Goal: Task Accomplishment & Management: Manage account settings

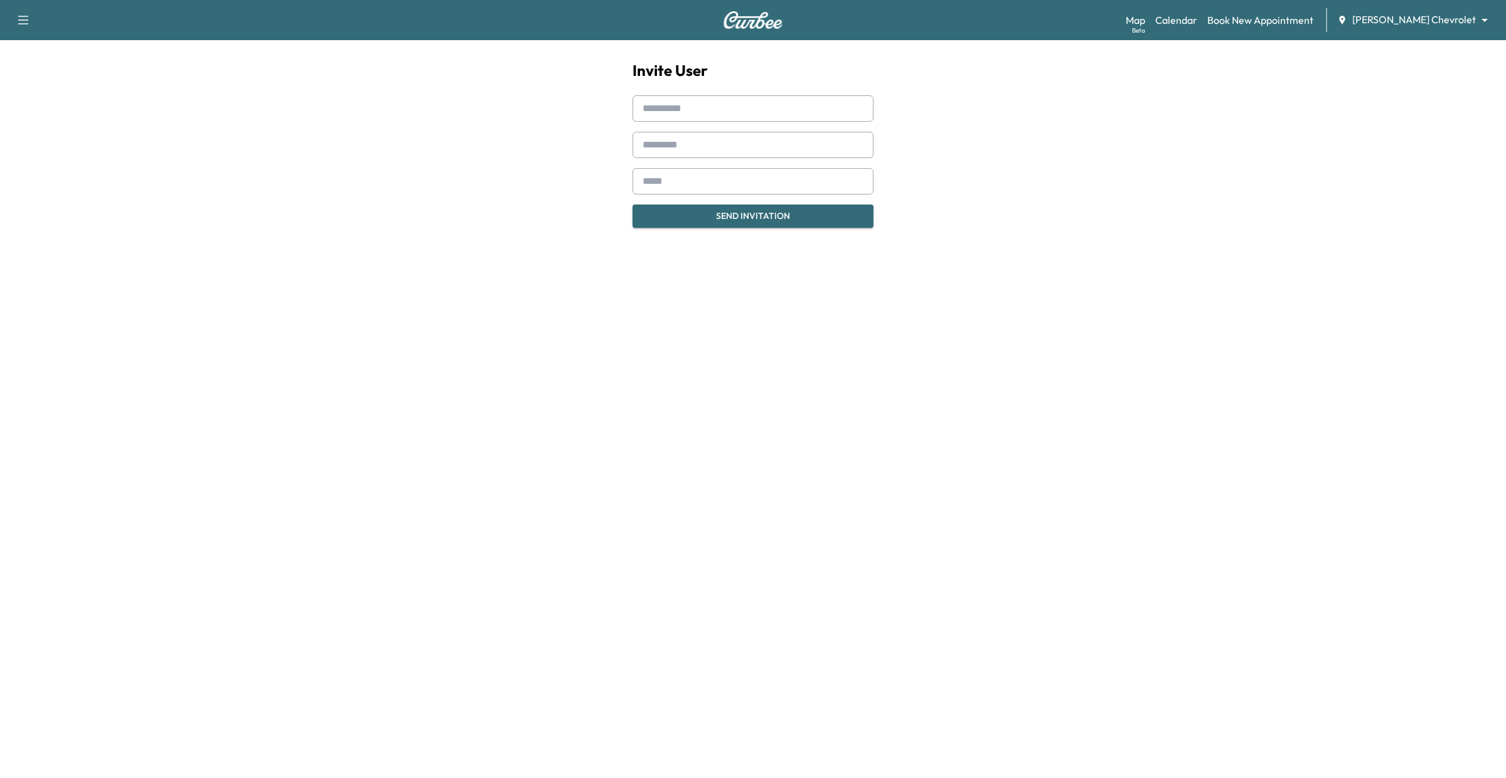
click at [714, 102] on input "text" at bounding box center [753, 108] width 241 height 26
click at [1482, 15] on body "Support Log Out Map Beta Calendar Book New Appointment McCluskey Chevrolet ****…" at bounding box center [753, 389] width 1506 height 778
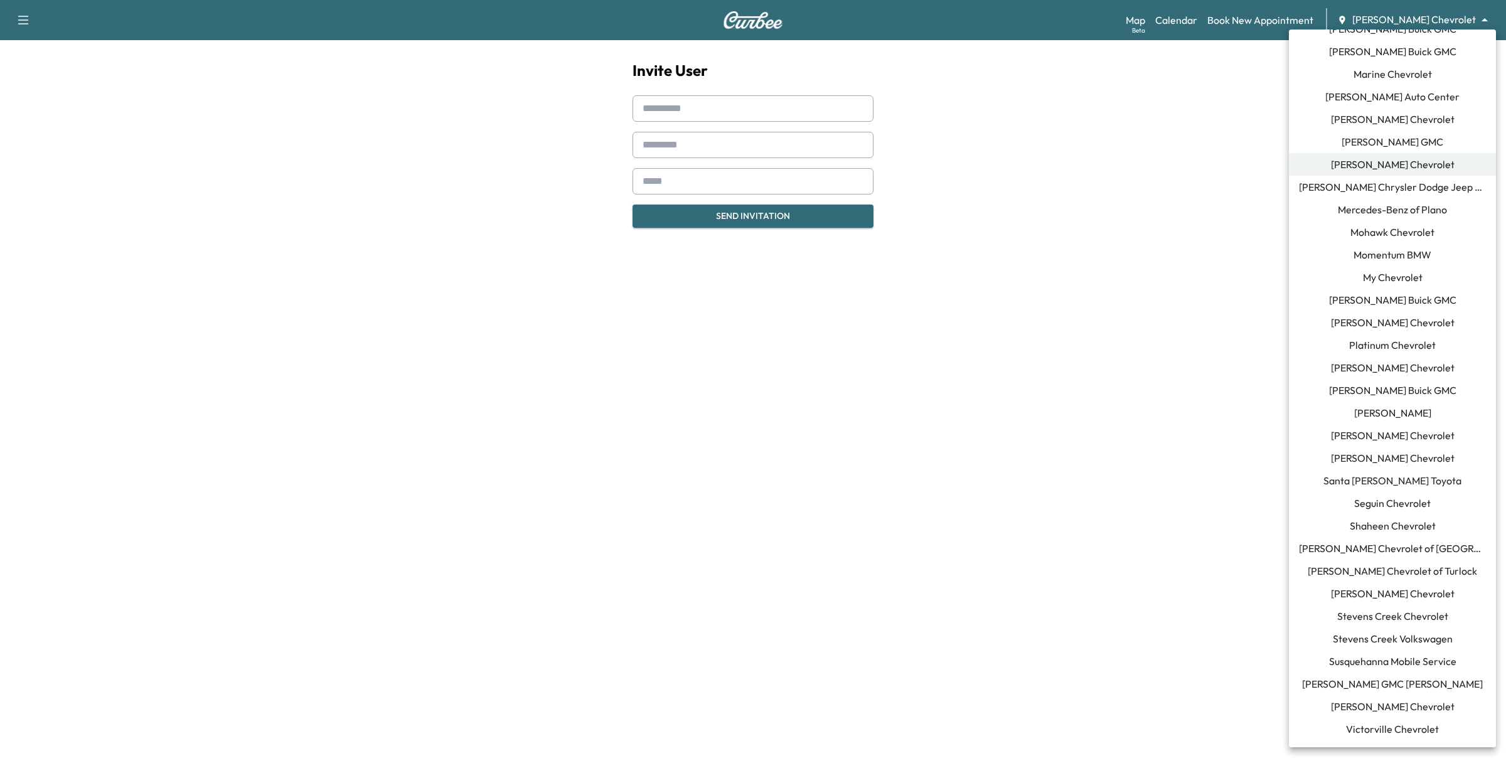
scroll to position [669, 0]
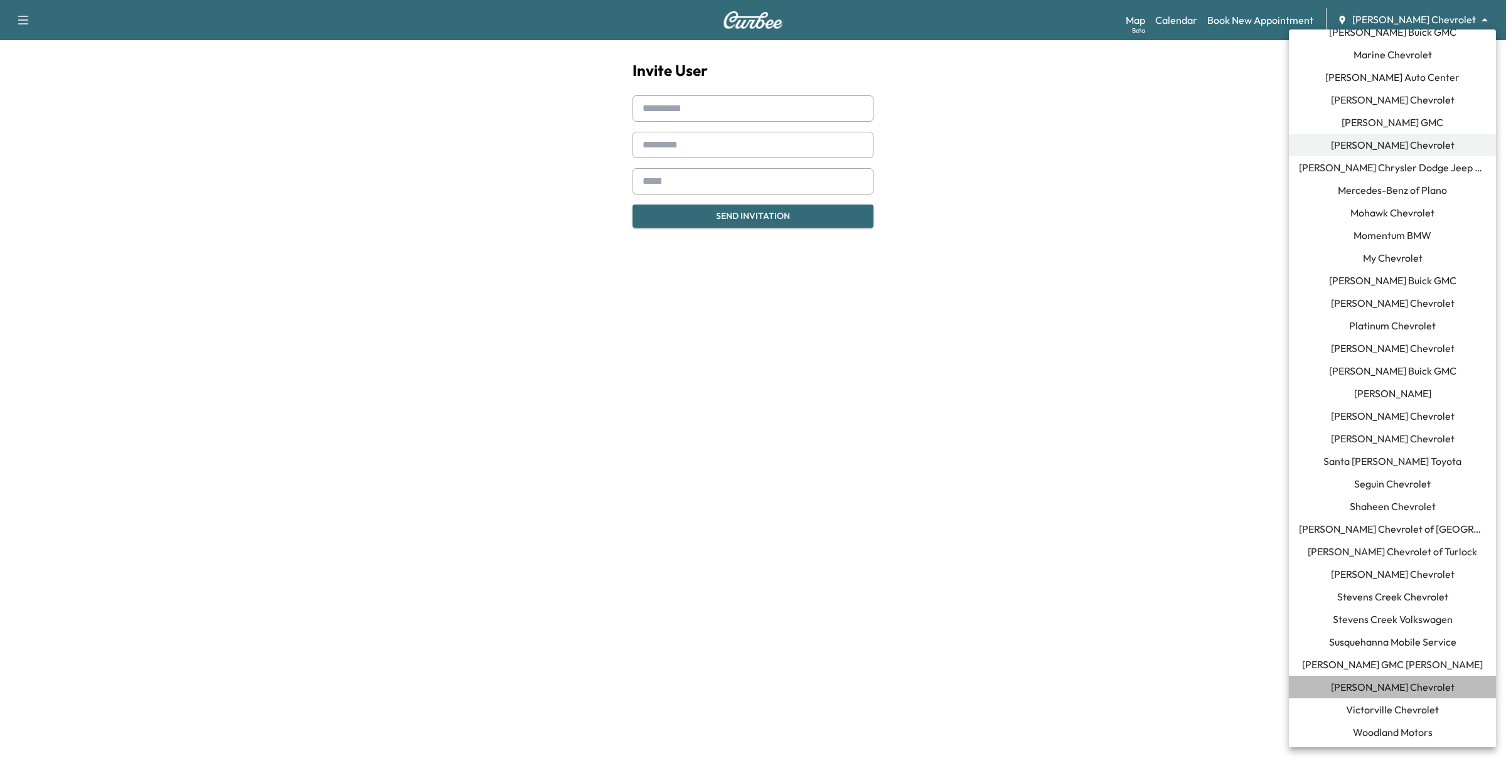
click at [1383, 687] on span "Tom Gill Chevrolet" at bounding box center [1393, 687] width 124 height 15
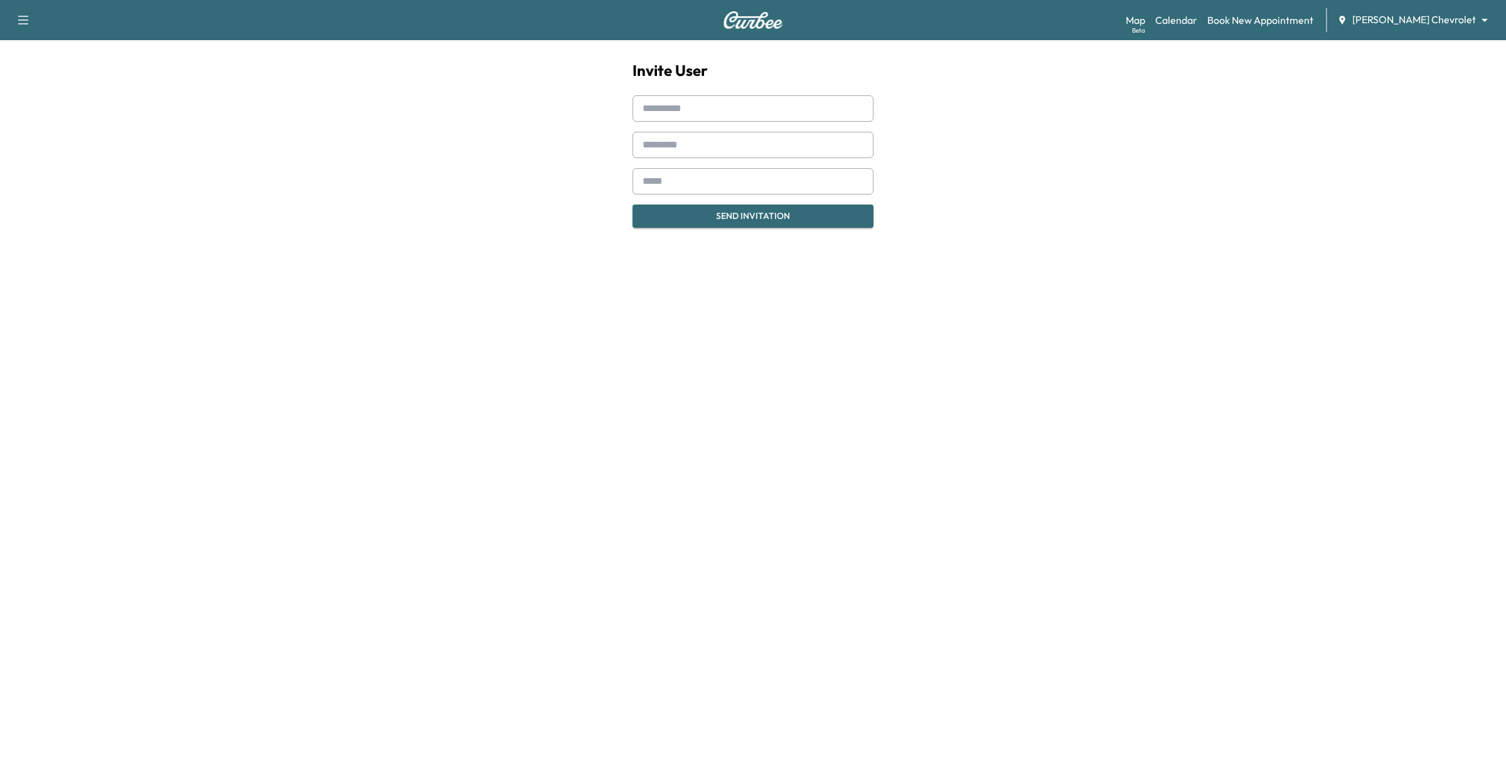
click at [767, 102] on input "text" at bounding box center [753, 108] width 241 height 26
click at [709, 104] on input "text" at bounding box center [753, 108] width 241 height 26
type input "*****"
type input "**********"
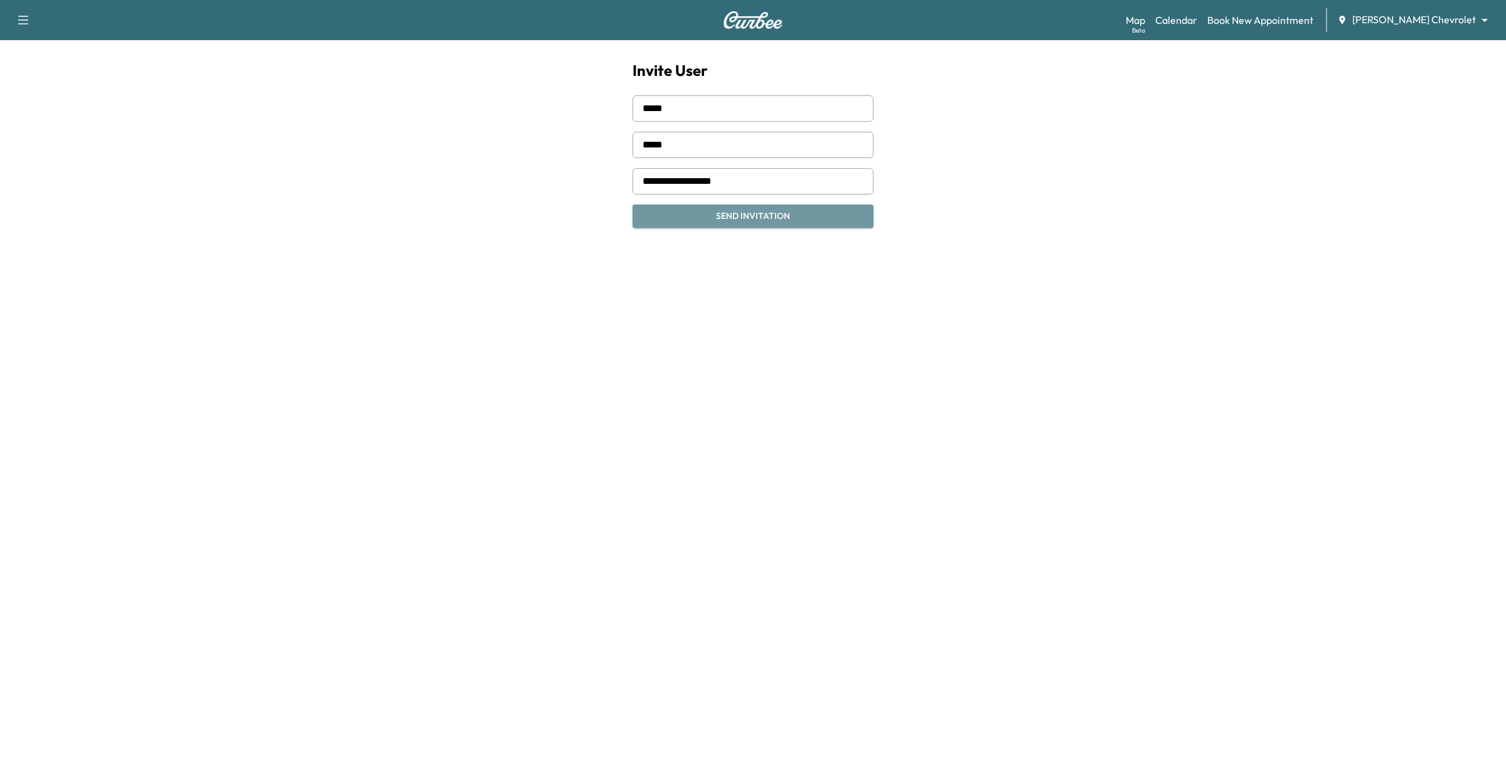
click at [757, 218] on button "Send Invitation" at bounding box center [753, 216] width 241 height 23
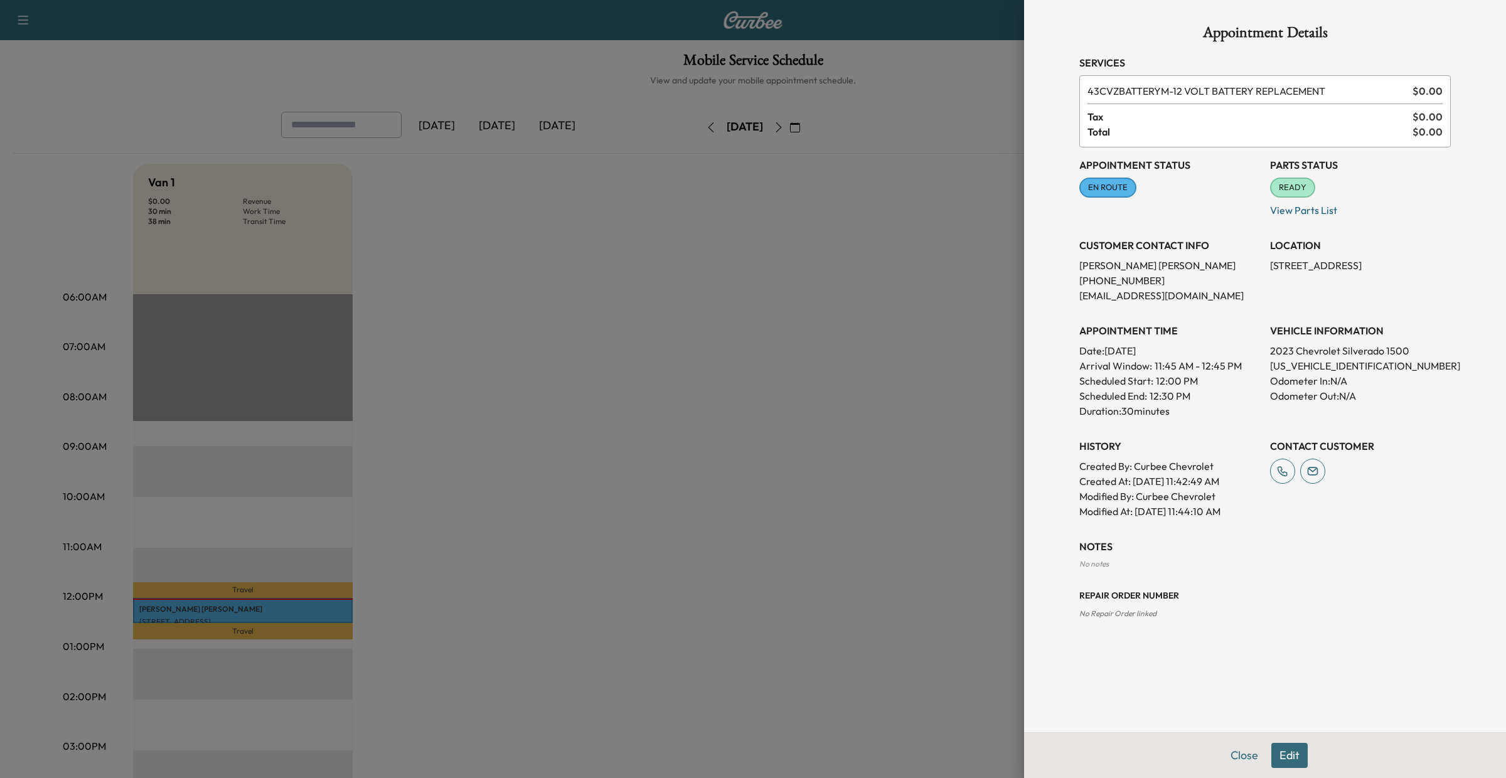
click at [754, 287] on div at bounding box center [753, 389] width 1506 height 778
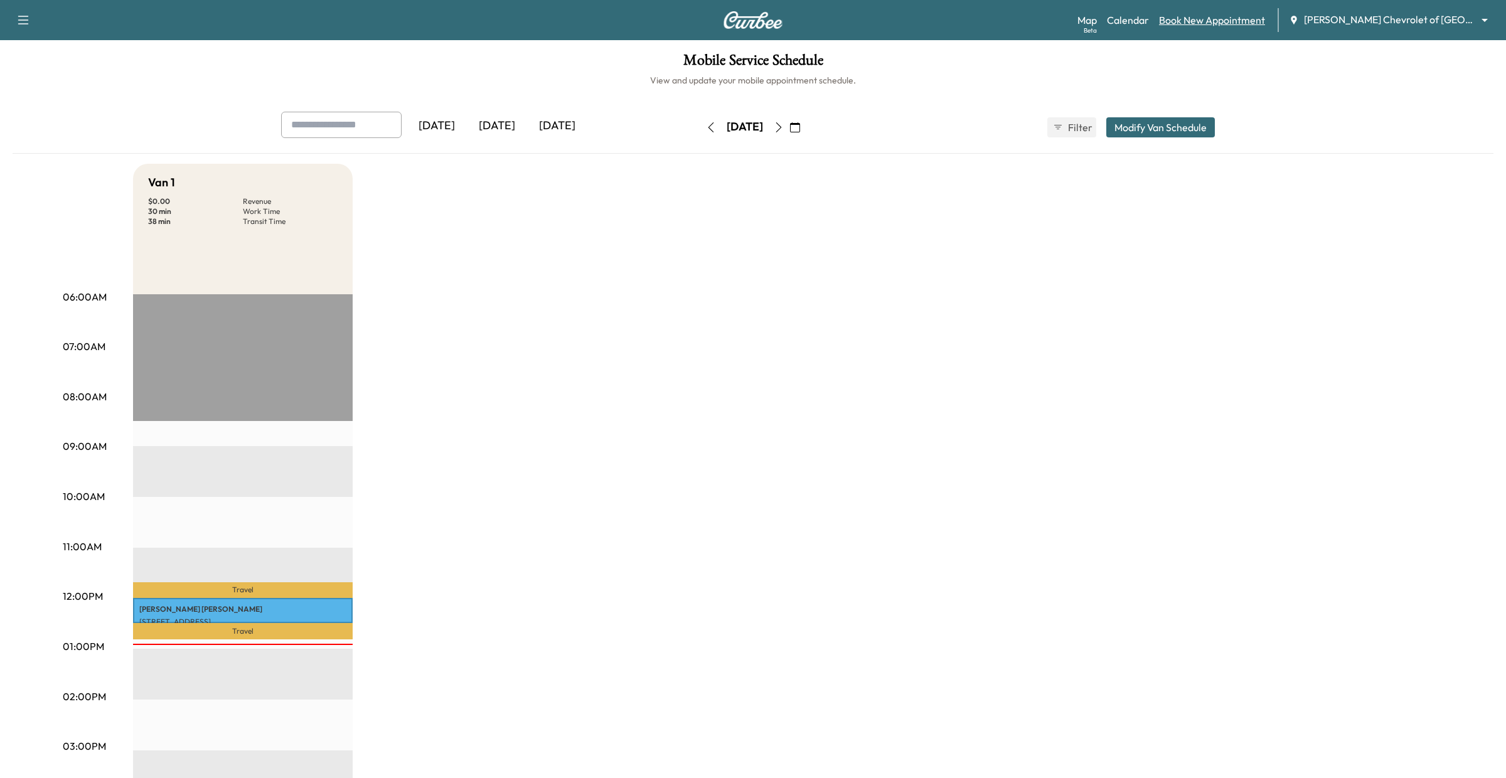
click at [1224, 22] on link "Book New Appointment" at bounding box center [1212, 20] width 106 height 15
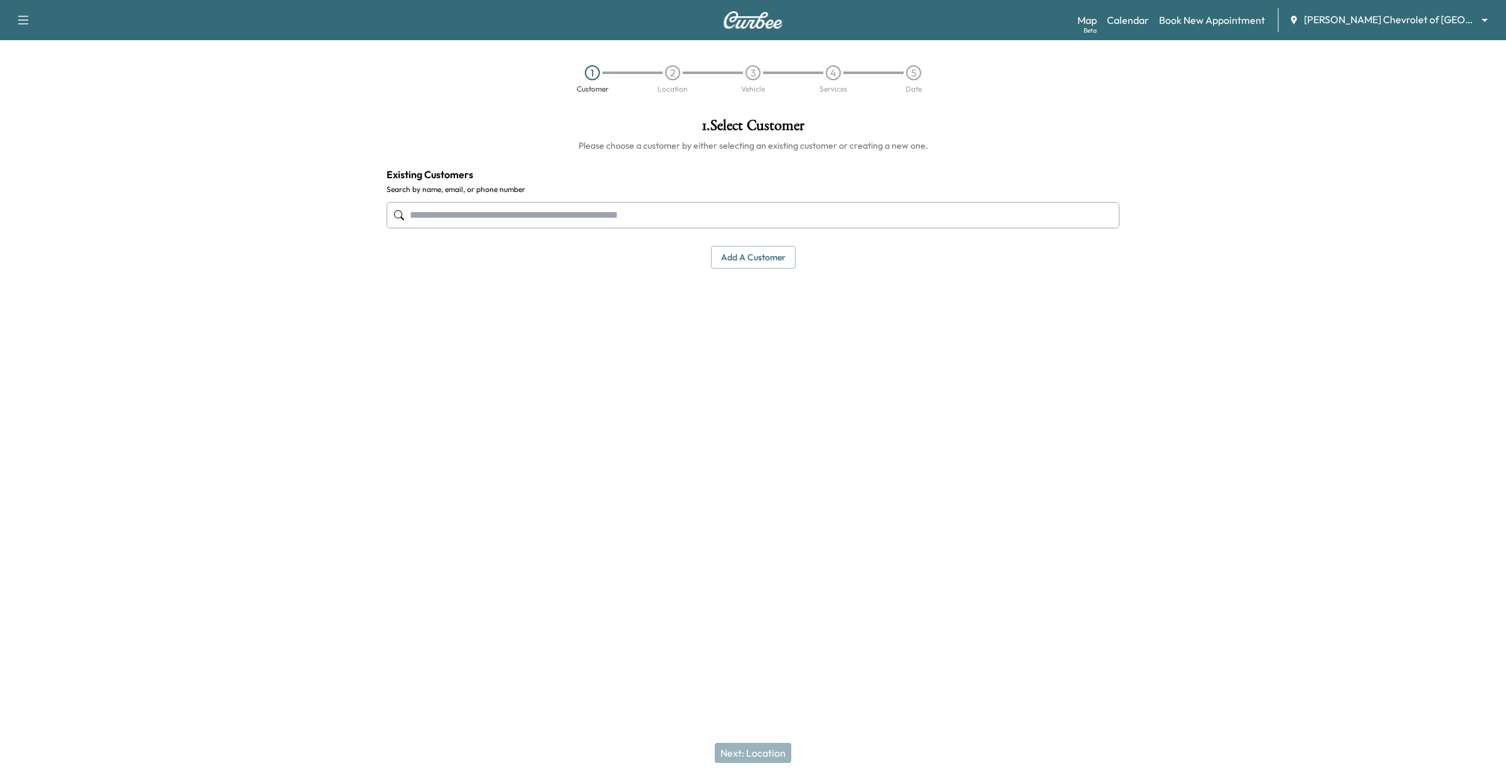
click at [471, 208] on input "text" at bounding box center [753, 215] width 733 height 26
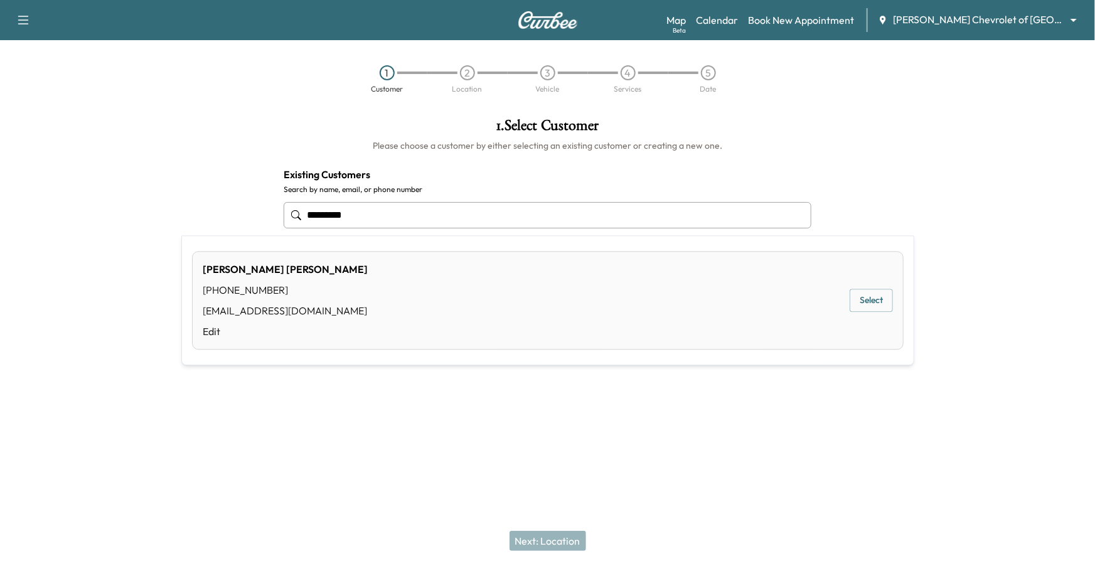
click at [872, 302] on button "Select" at bounding box center [871, 300] width 43 height 23
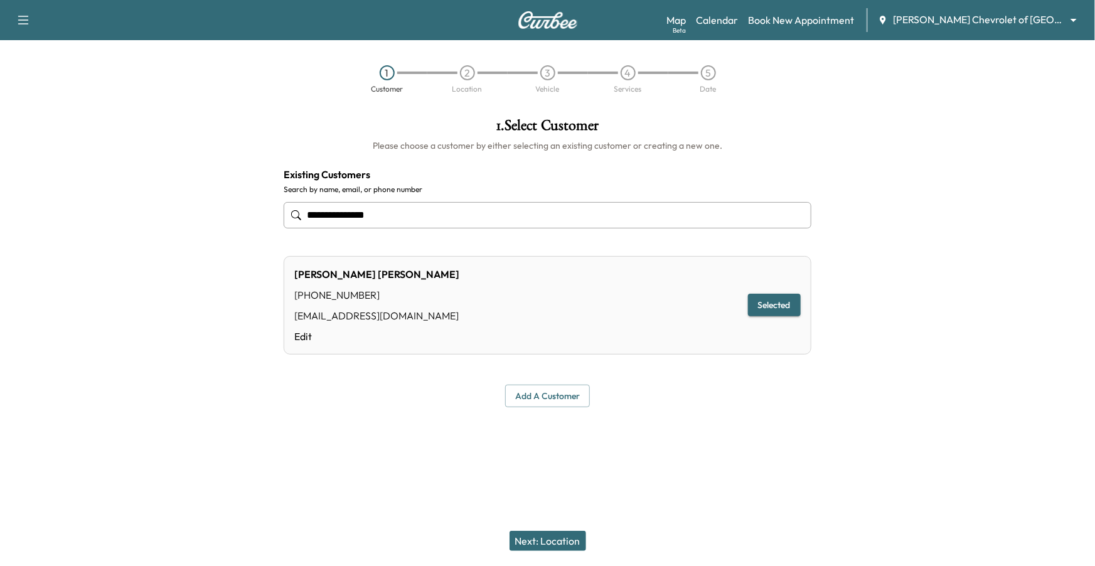
type input "**********"
click at [555, 542] on button "Next: Location" at bounding box center [548, 541] width 77 height 20
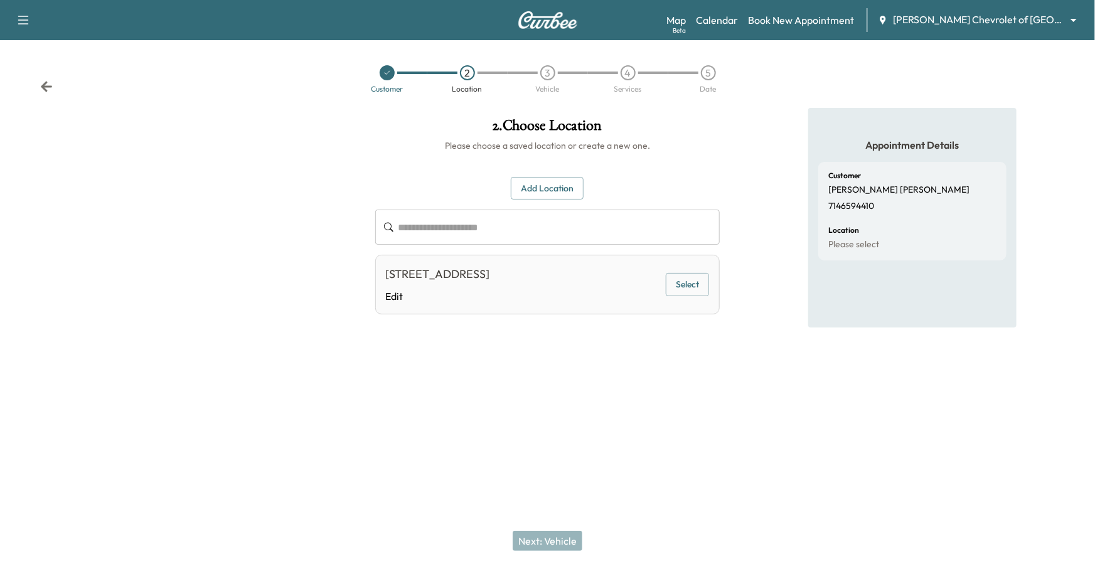
click at [554, 187] on button "Add Location" at bounding box center [547, 188] width 73 height 23
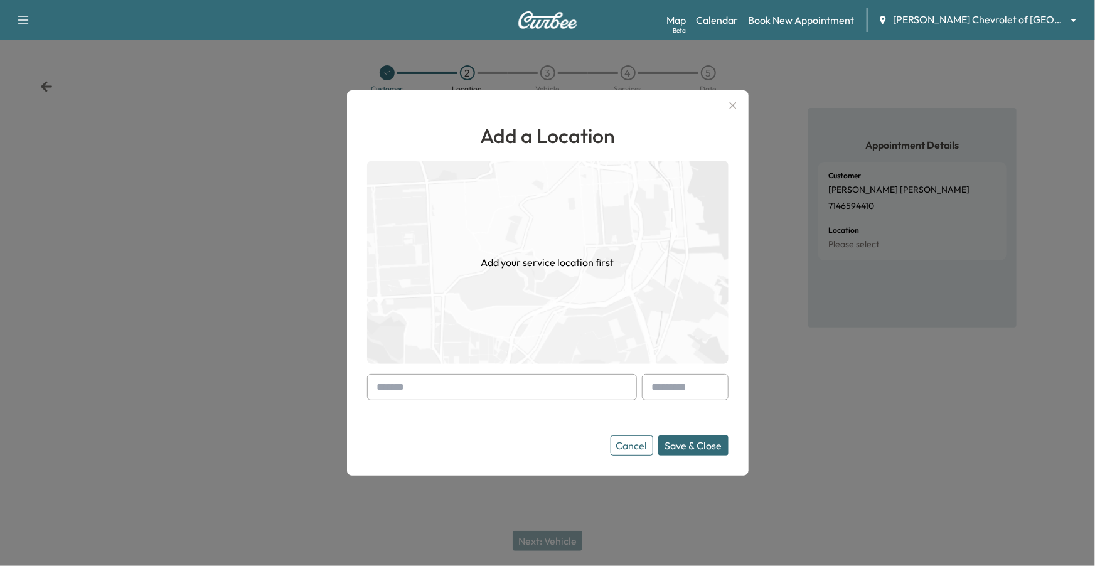
click at [419, 393] on input "text" at bounding box center [502, 387] width 270 height 26
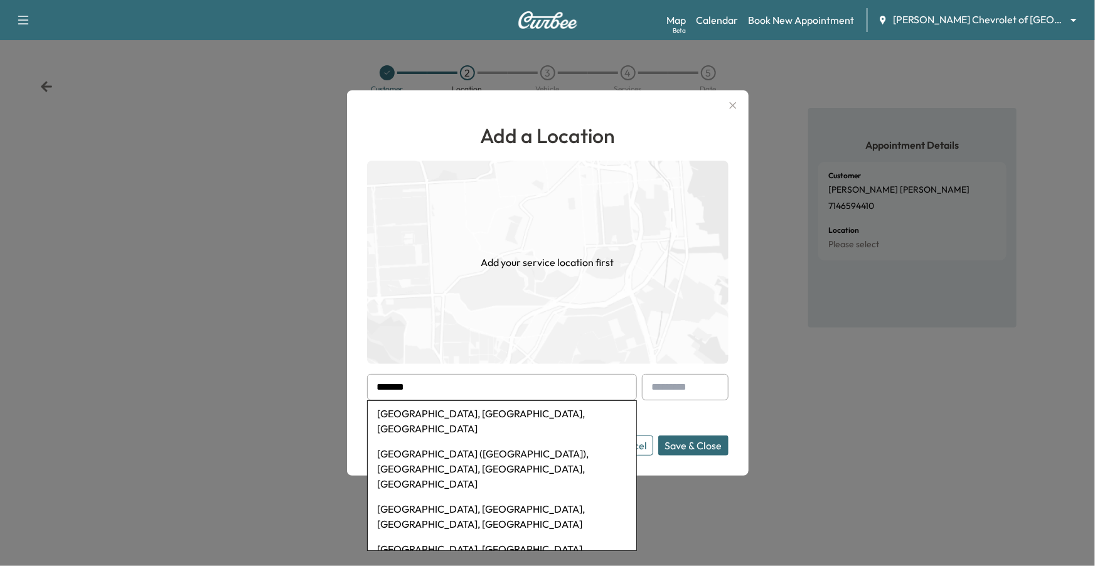
click at [417, 417] on li "[GEOGRAPHIC_DATA], [GEOGRAPHIC_DATA], [GEOGRAPHIC_DATA]" at bounding box center [502, 421] width 269 height 40
type input "**********"
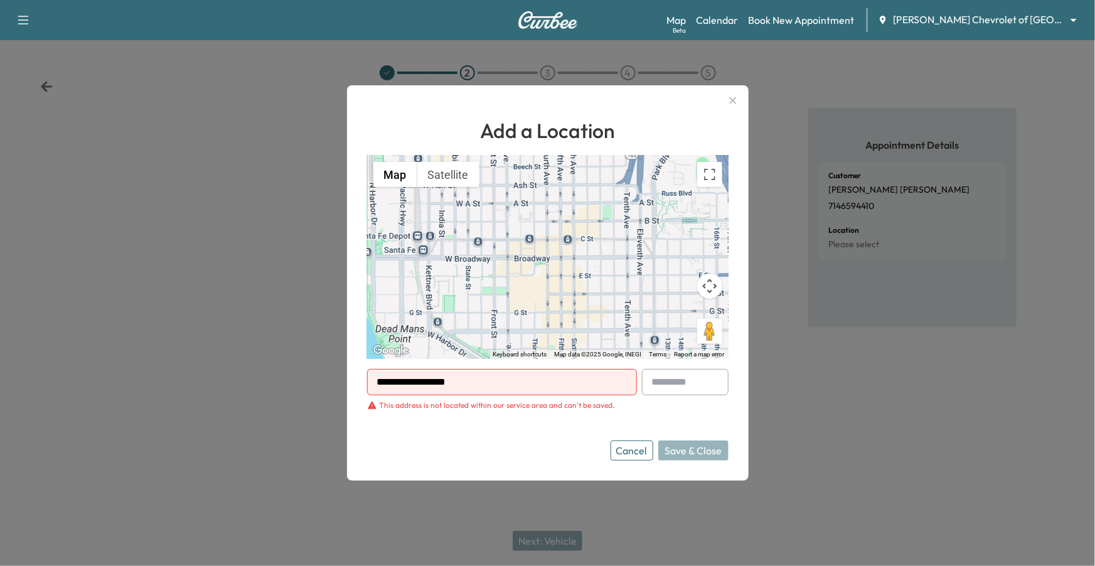
click at [636, 450] on button "Cancel" at bounding box center [632, 451] width 43 height 20
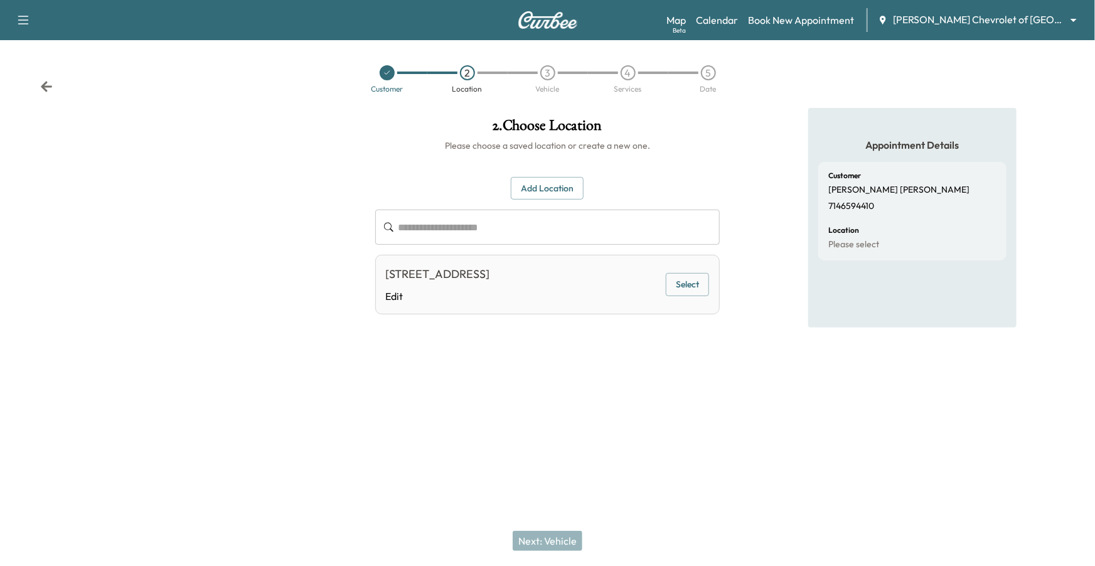
click at [490, 284] on div "[STREET_ADDRESS] Edit" at bounding box center [438, 284] width 104 height 38
click at [680, 284] on button "Select" at bounding box center [687, 284] width 43 height 23
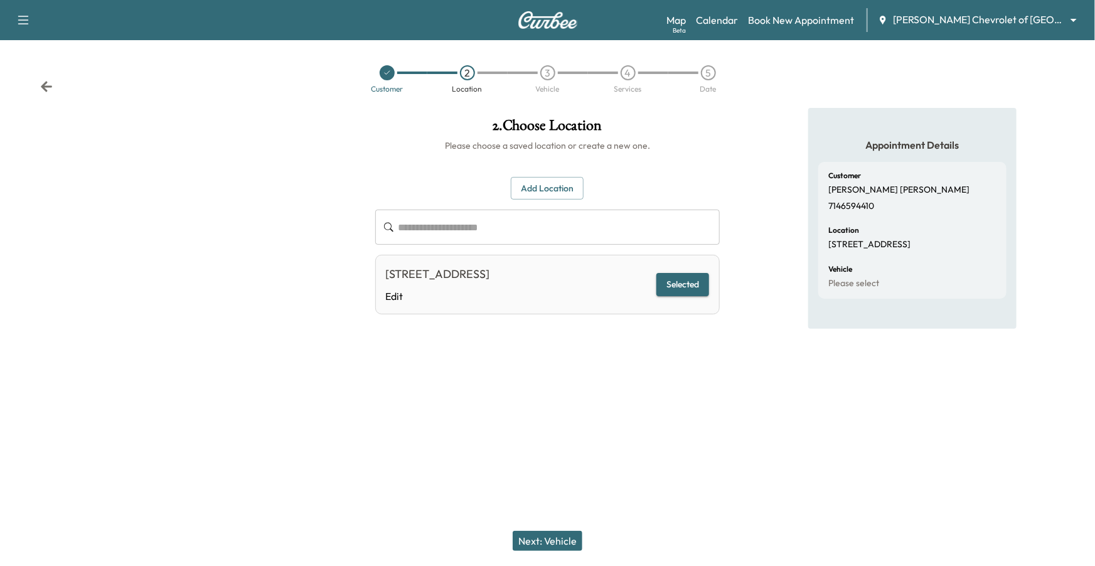
click at [551, 541] on button "Next: Vehicle" at bounding box center [548, 541] width 70 height 20
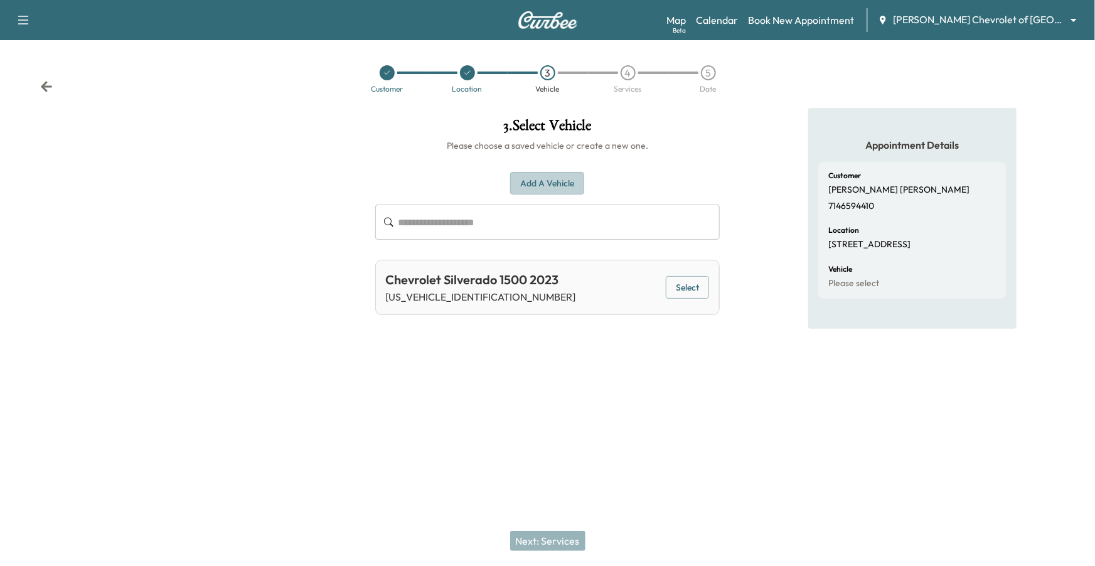
click at [557, 180] on button "Add a Vehicle" at bounding box center [547, 183] width 74 height 23
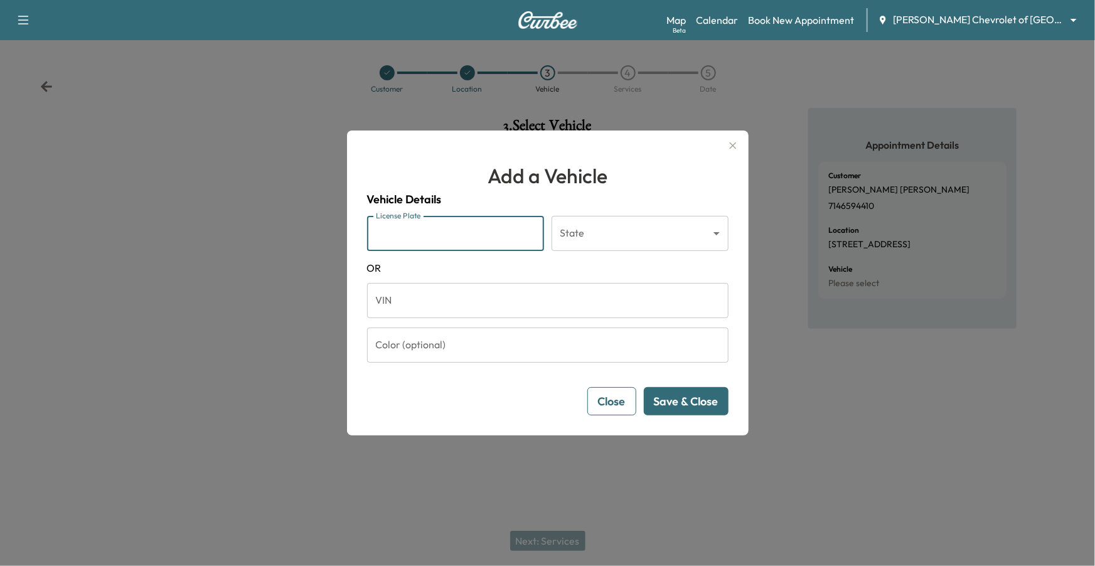
click at [457, 234] on input "License Plate" at bounding box center [455, 233] width 177 height 35
type input "*******"
click at [582, 242] on body "Support Log Out Map Beta Calendar Book New Appointment [PERSON_NAME] Chevrolet …" at bounding box center [547, 283] width 1095 height 566
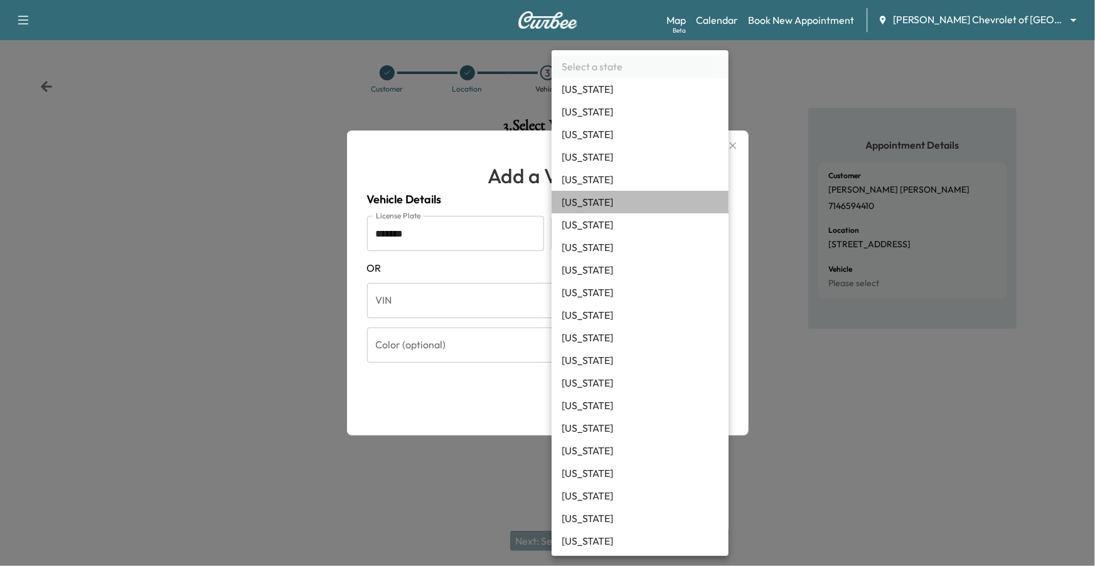
click at [587, 204] on li "[US_STATE]" at bounding box center [640, 202] width 177 height 23
type input "**"
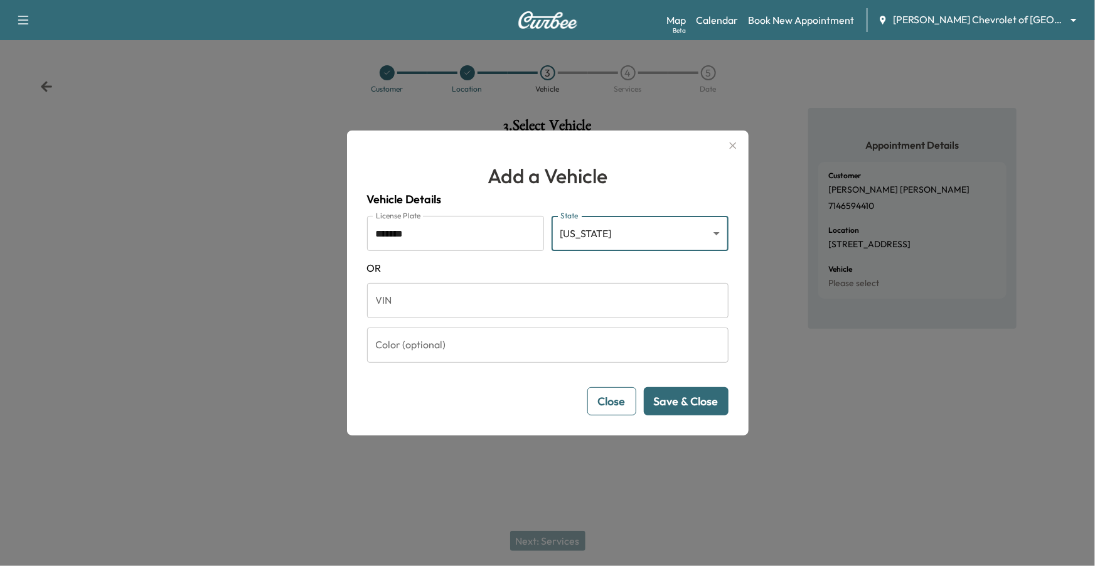
click at [691, 404] on button "Save & Close" at bounding box center [686, 401] width 85 height 28
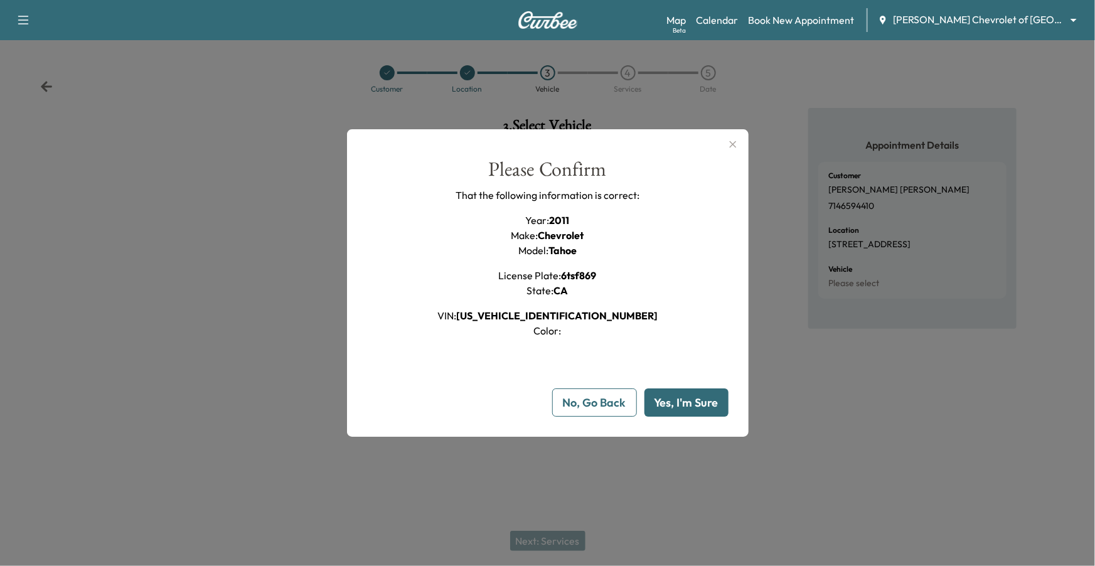
click at [584, 406] on button "No, Go Back" at bounding box center [594, 402] width 85 height 28
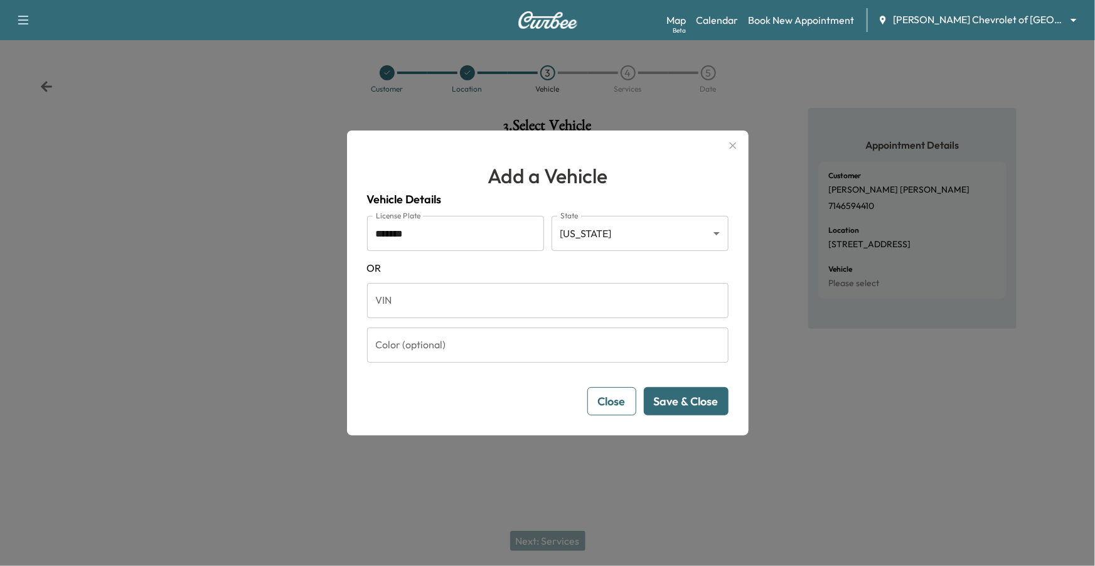
click at [602, 404] on button "Close" at bounding box center [611, 401] width 49 height 28
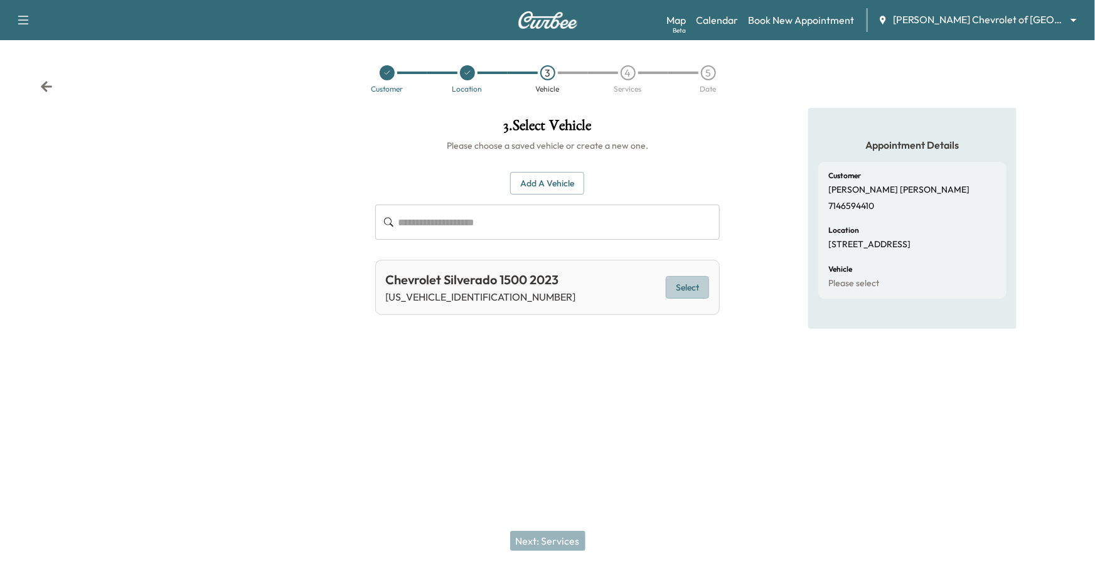
click at [683, 286] on button "Select" at bounding box center [687, 287] width 43 height 23
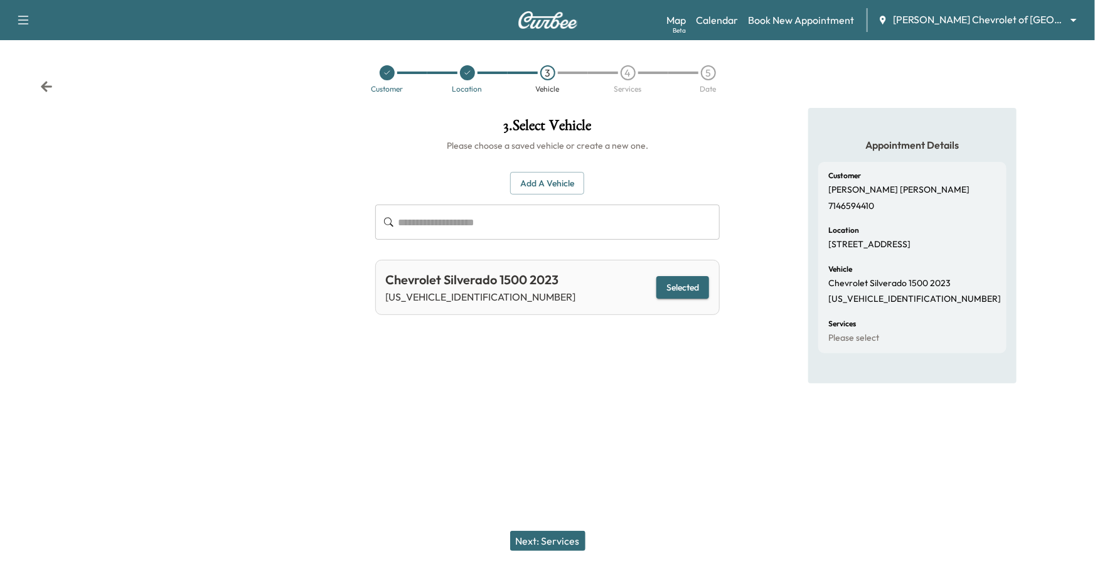
click at [562, 548] on button "Next: Services" at bounding box center [547, 541] width 75 height 20
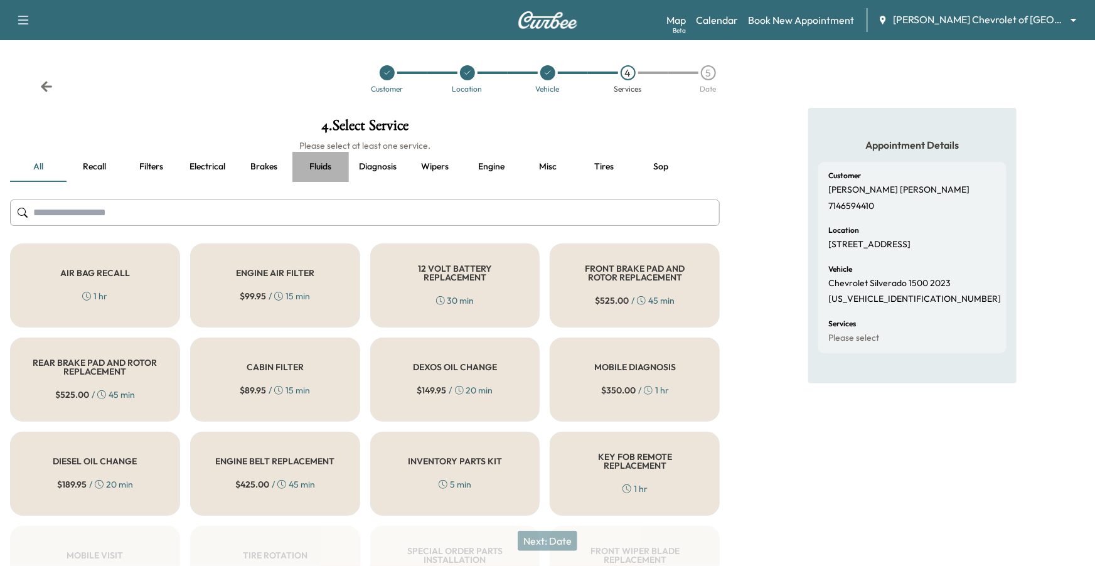
click at [314, 166] on button "Fluids" at bounding box center [320, 167] width 56 height 30
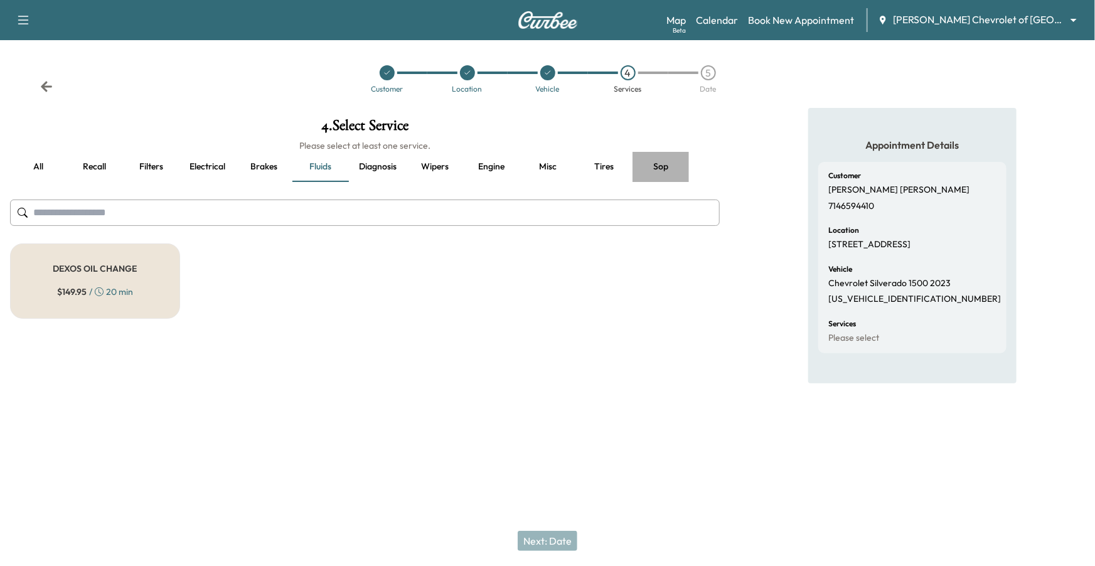
click at [650, 163] on button "Sop" at bounding box center [661, 167] width 56 height 30
click at [377, 168] on button "Diagnosis" at bounding box center [378, 167] width 58 height 30
click at [154, 271] on div "MOBILE DIAGNOSIS $ 350.00 / 1 hr" at bounding box center [95, 280] width 170 height 75
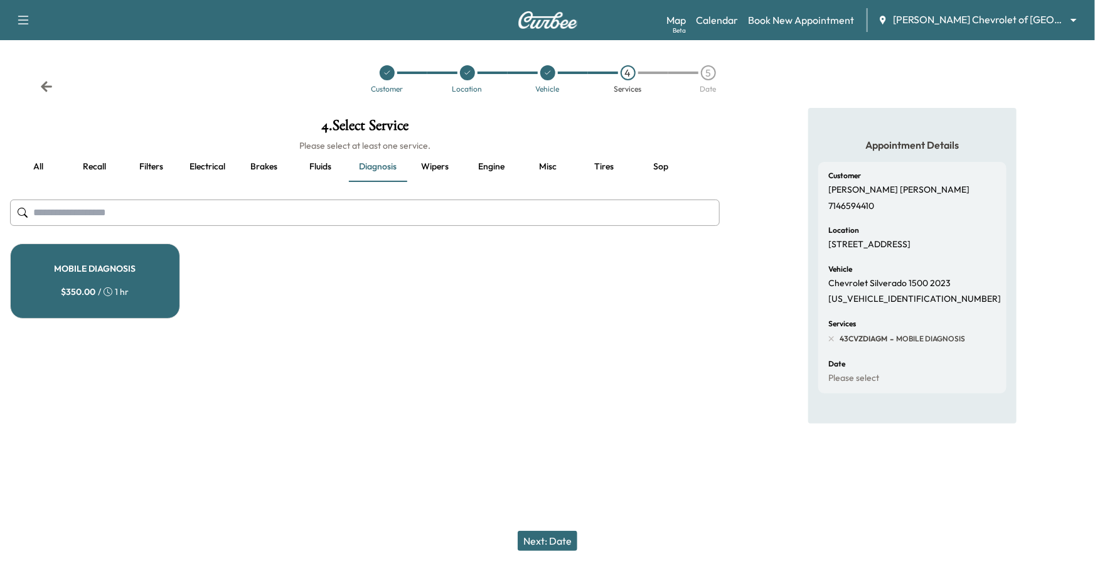
click at [554, 538] on button "Next: Date" at bounding box center [548, 541] width 60 height 20
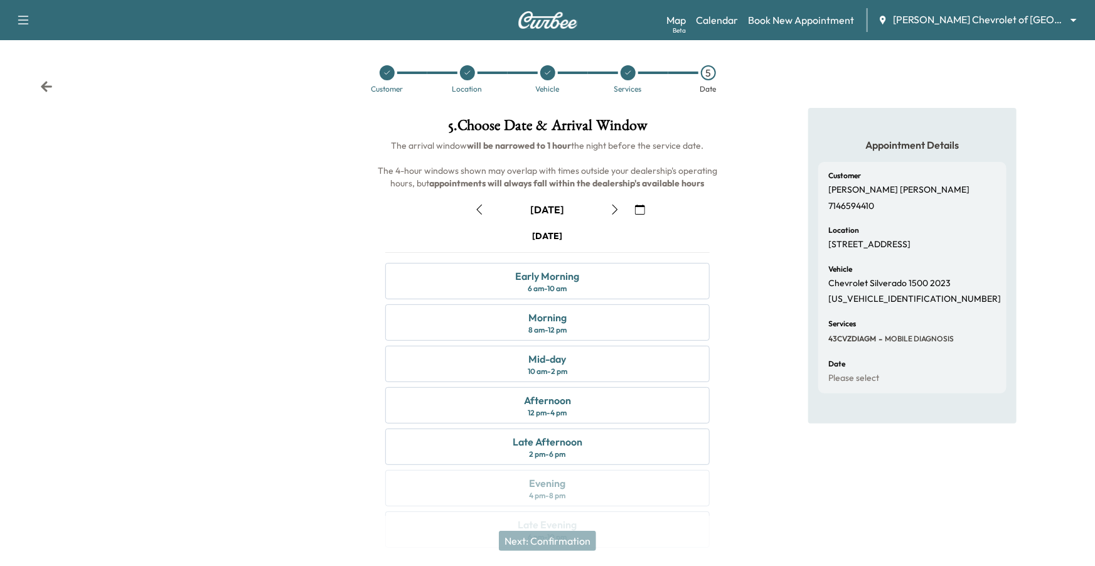
click at [482, 208] on icon "button" at bounding box center [479, 210] width 10 height 10
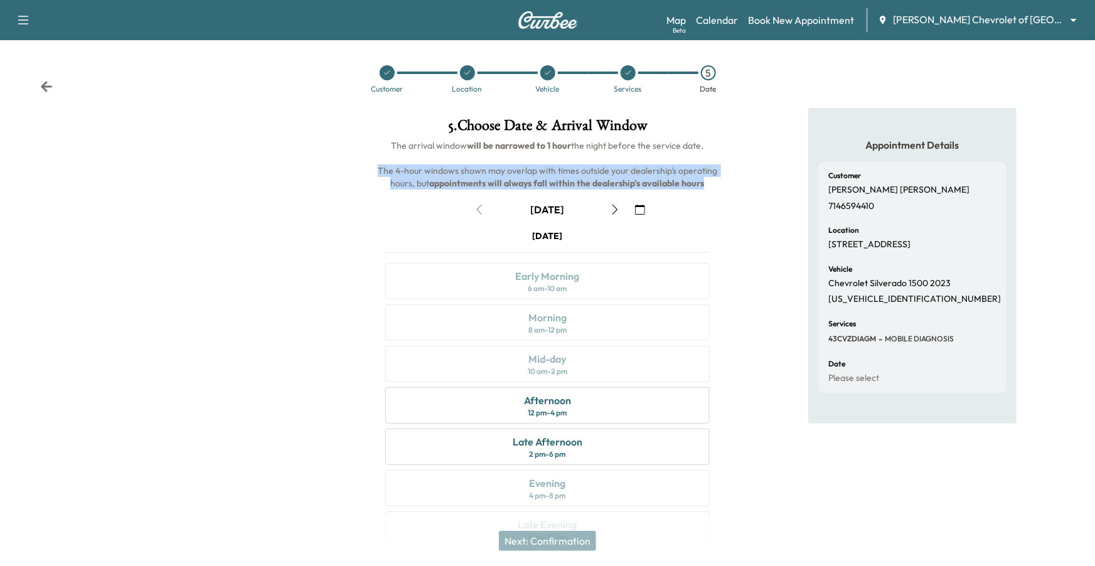
drag, startPoint x: 381, startPoint y: 171, endPoint x: 717, endPoint y: 187, distance: 336.7
click at [717, 187] on h6 "The arrival window will be narrowed to 1 hour the night before the service date…" at bounding box center [547, 164] width 345 height 50
click at [587, 439] on div "Late Afternoon 2 pm - 6 pm" at bounding box center [547, 447] width 325 height 36
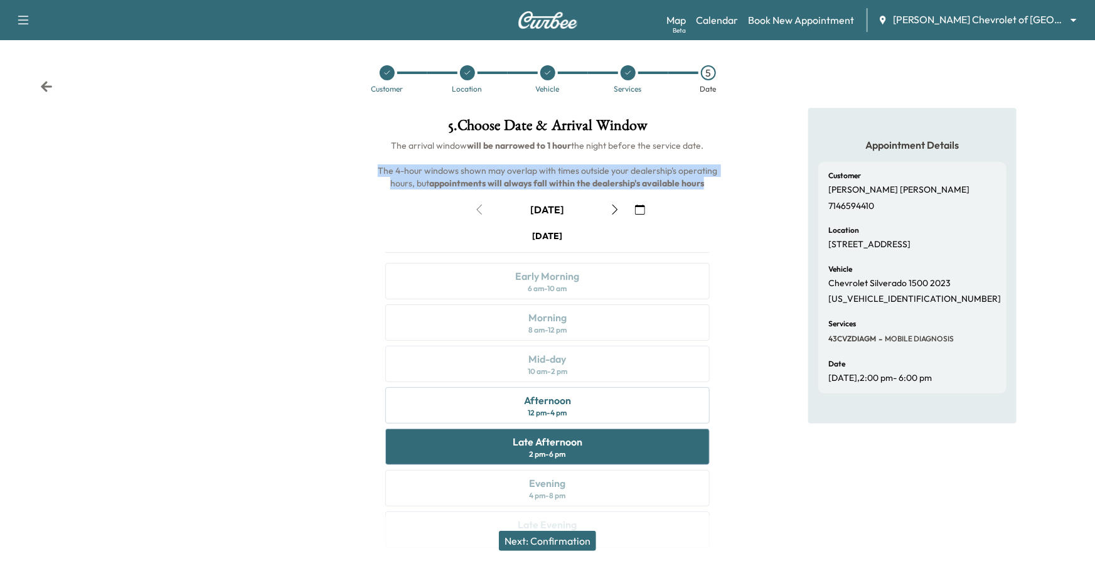
click at [561, 542] on button "Next: Confirmation" at bounding box center [547, 541] width 97 height 20
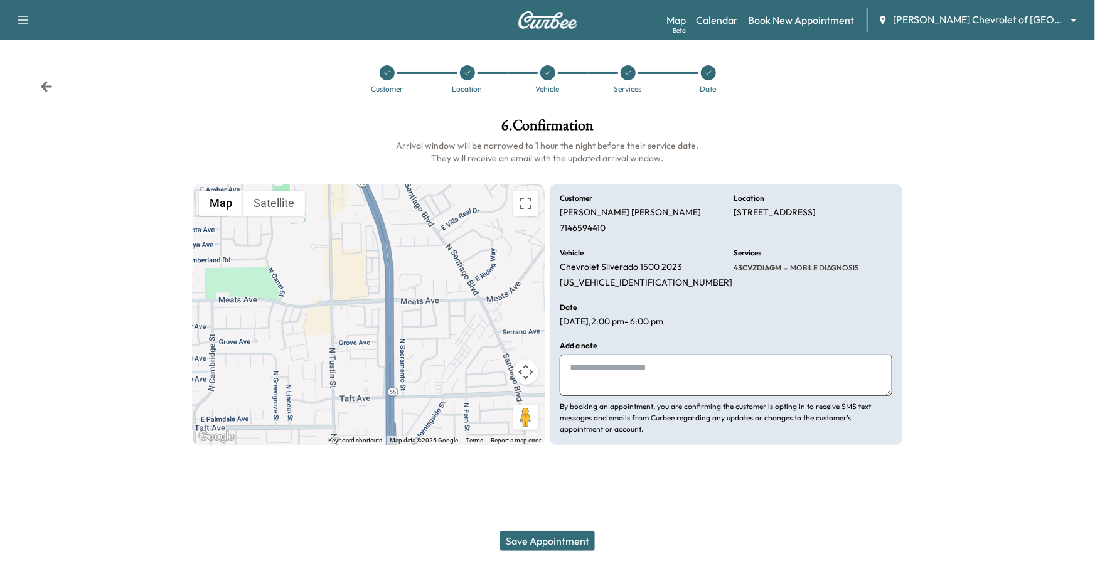
click at [655, 375] on textarea at bounding box center [726, 375] width 333 height 41
click at [534, 542] on button "Save Appointment" at bounding box center [547, 541] width 95 height 20
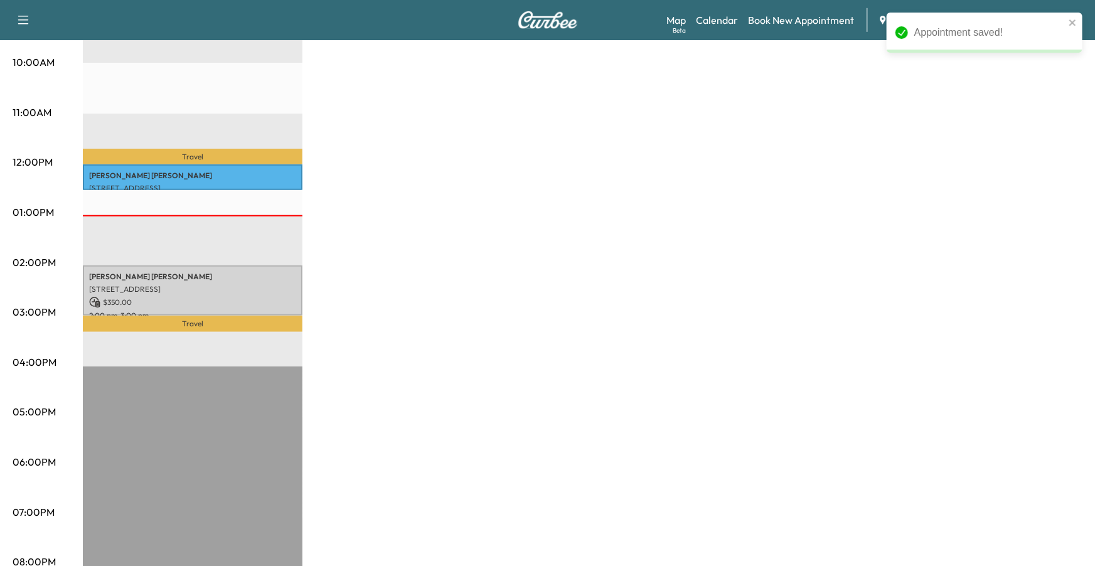
scroll to position [436, 0]
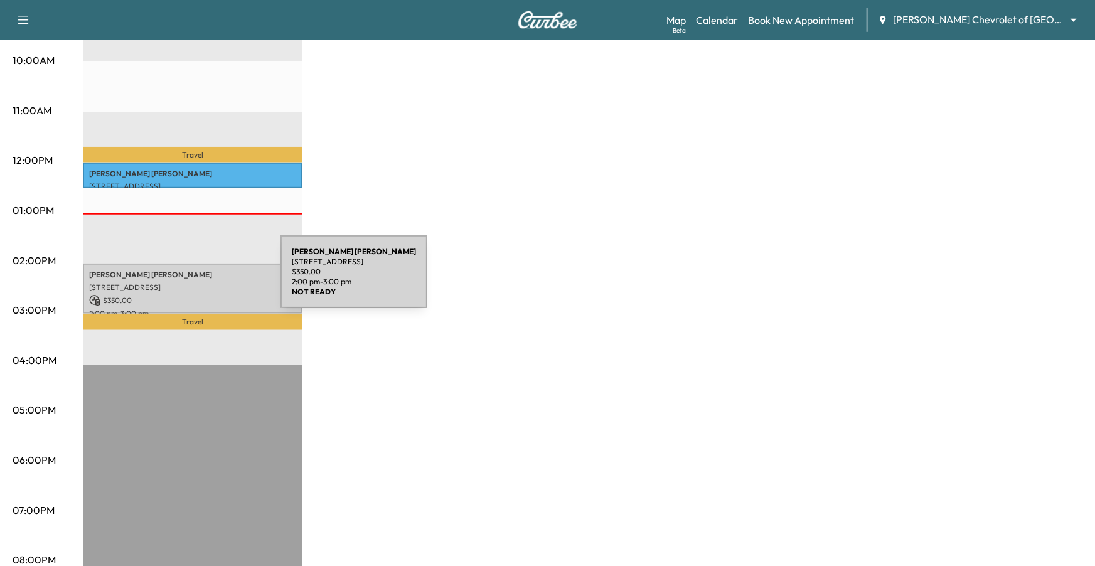
click at [186, 279] on div "[PERSON_NAME] [STREET_ADDRESS] $ 350.00 2:00 pm - 3:00 pm" at bounding box center [193, 289] width 220 height 51
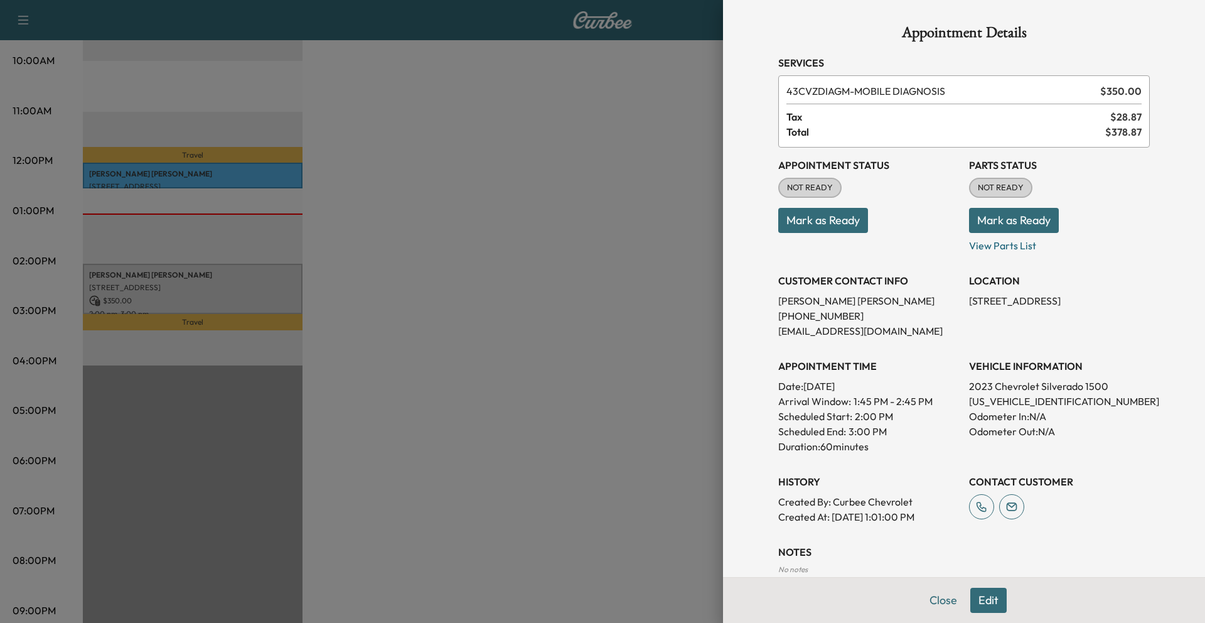
scroll to position [73, 0]
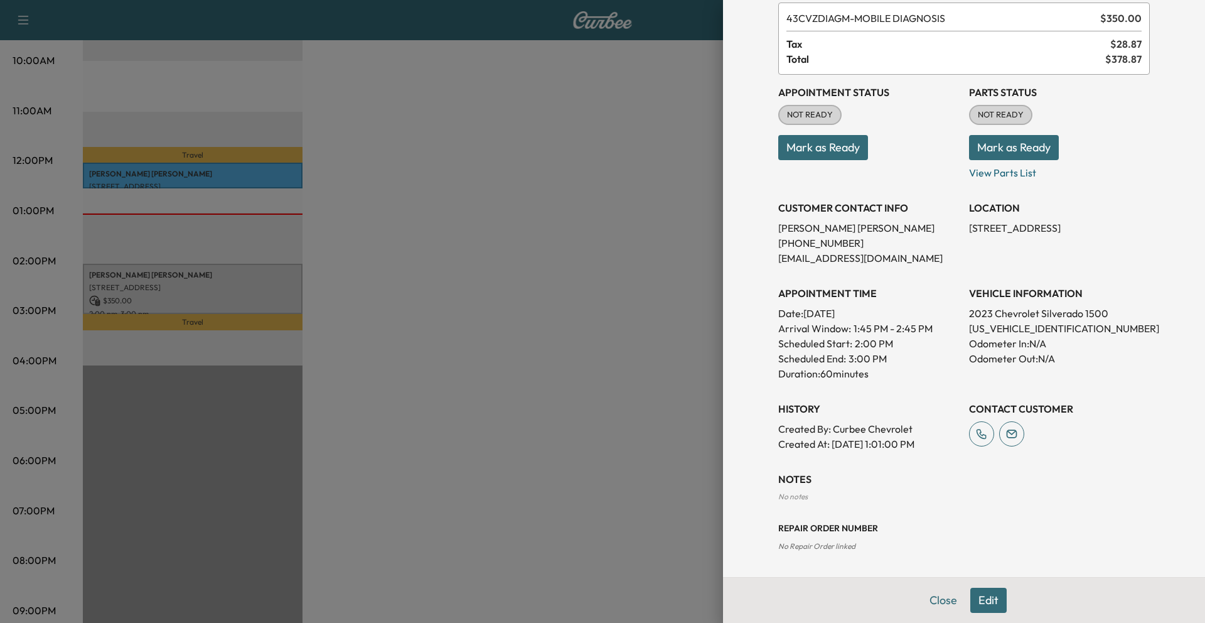
click at [538, 97] on div at bounding box center [602, 311] width 1205 height 623
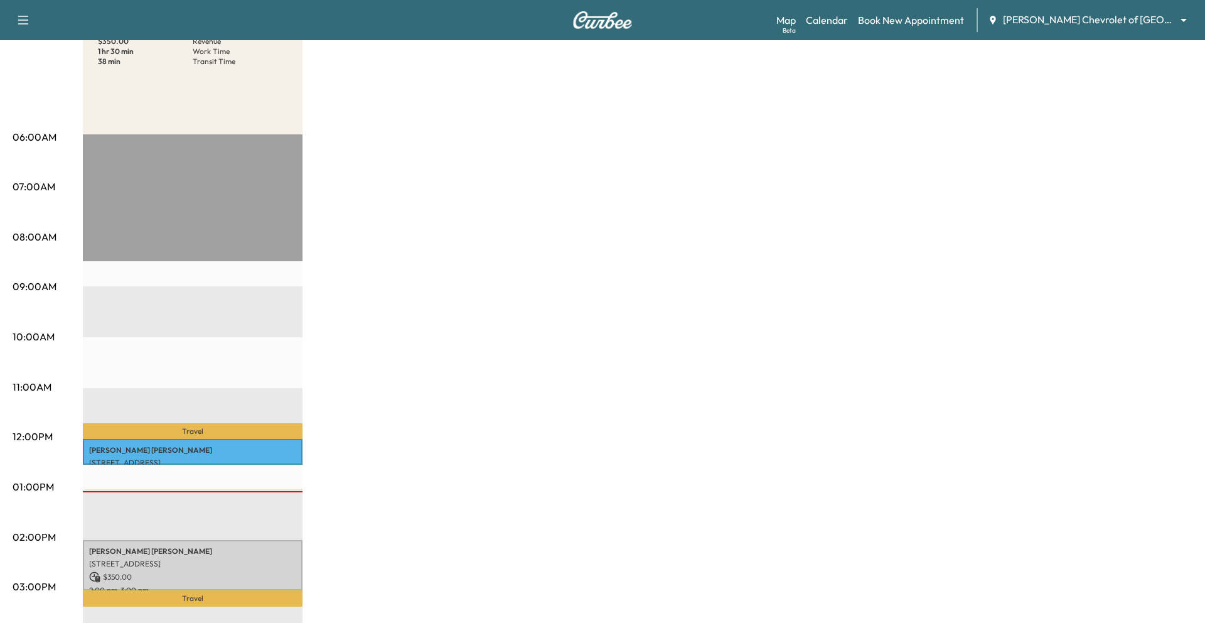
scroll to position [169, 0]
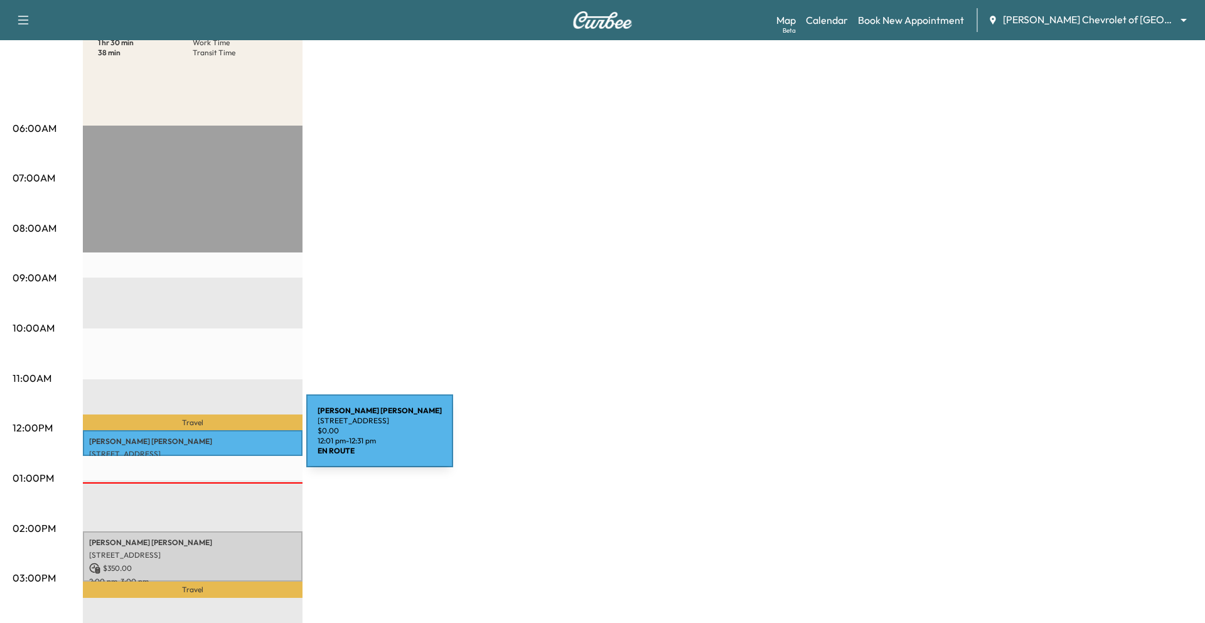
click at [212, 438] on p "[PERSON_NAME]" at bounding box center [192, 441] width 207 height 10
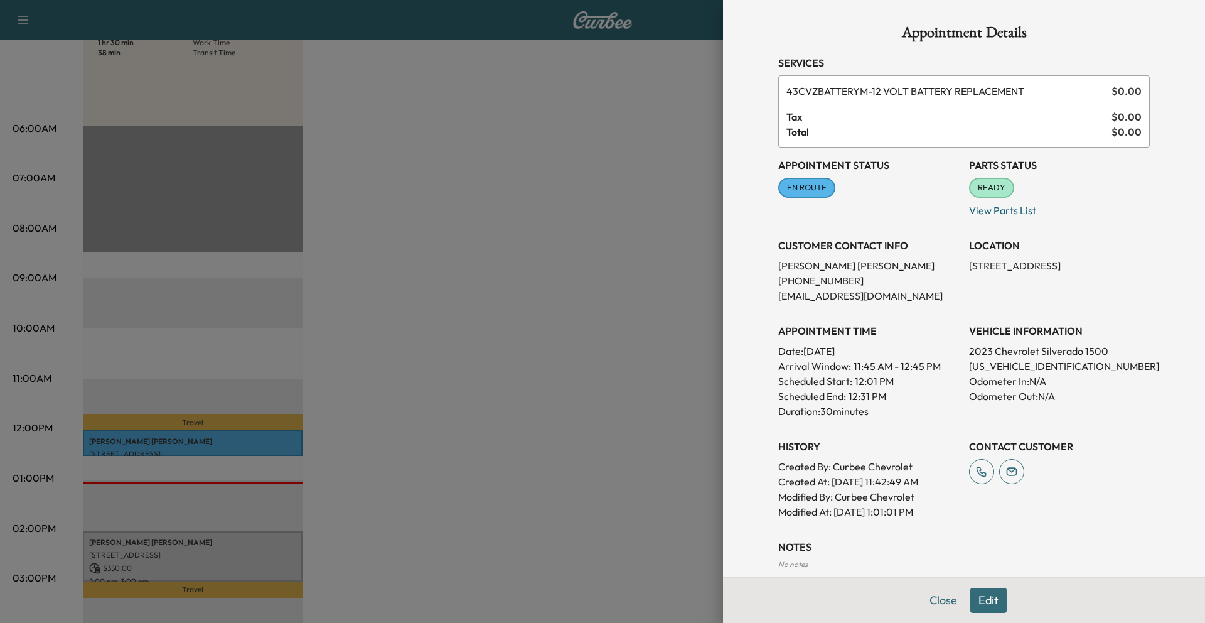
click at [248, 439] on div at bounding box center [602, 311] width 1205 height 623
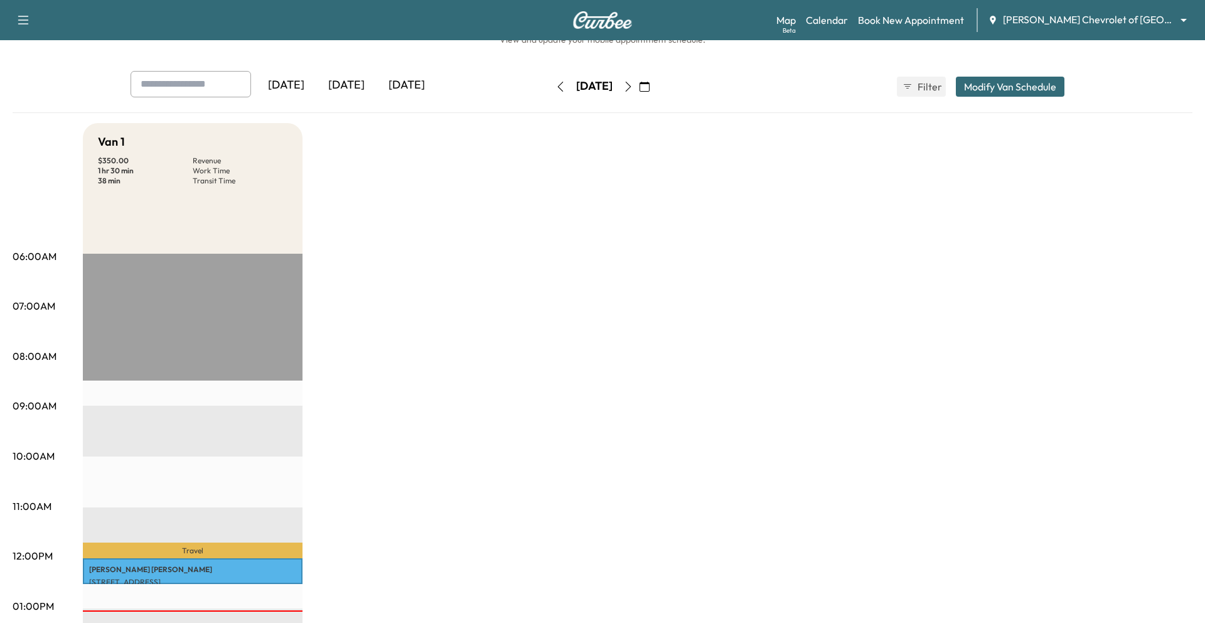
scroll to position [0, 0]
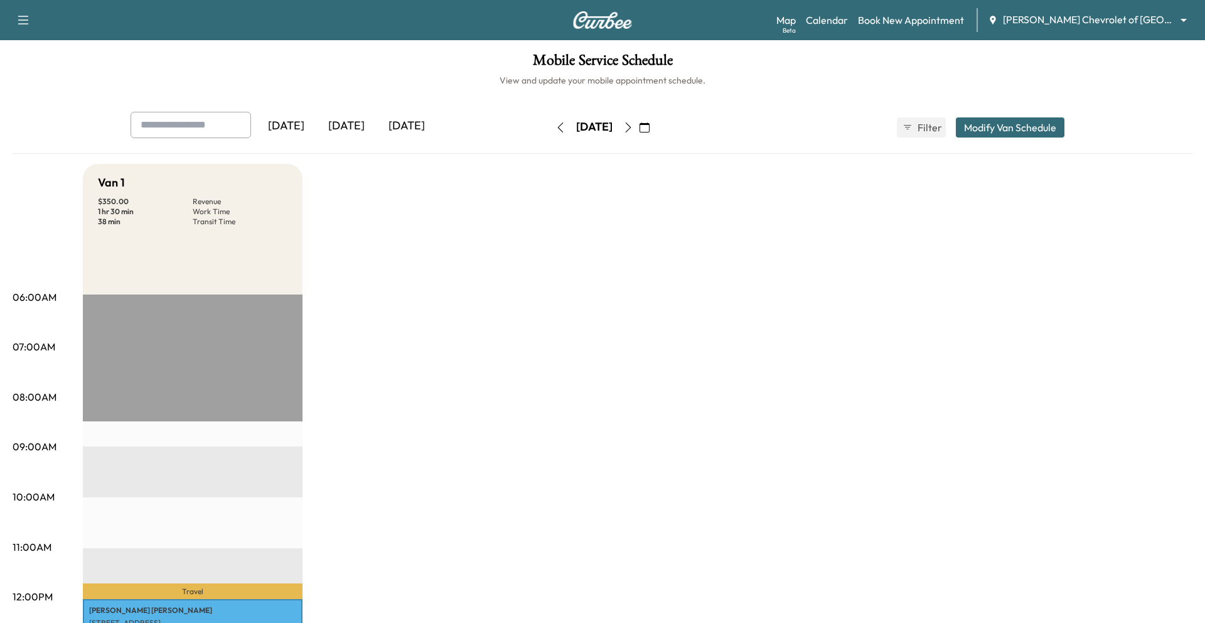
click at [1016, 134] on button "Modify Van Schedule" at bounding box center [1010, 127] width 109 height 20
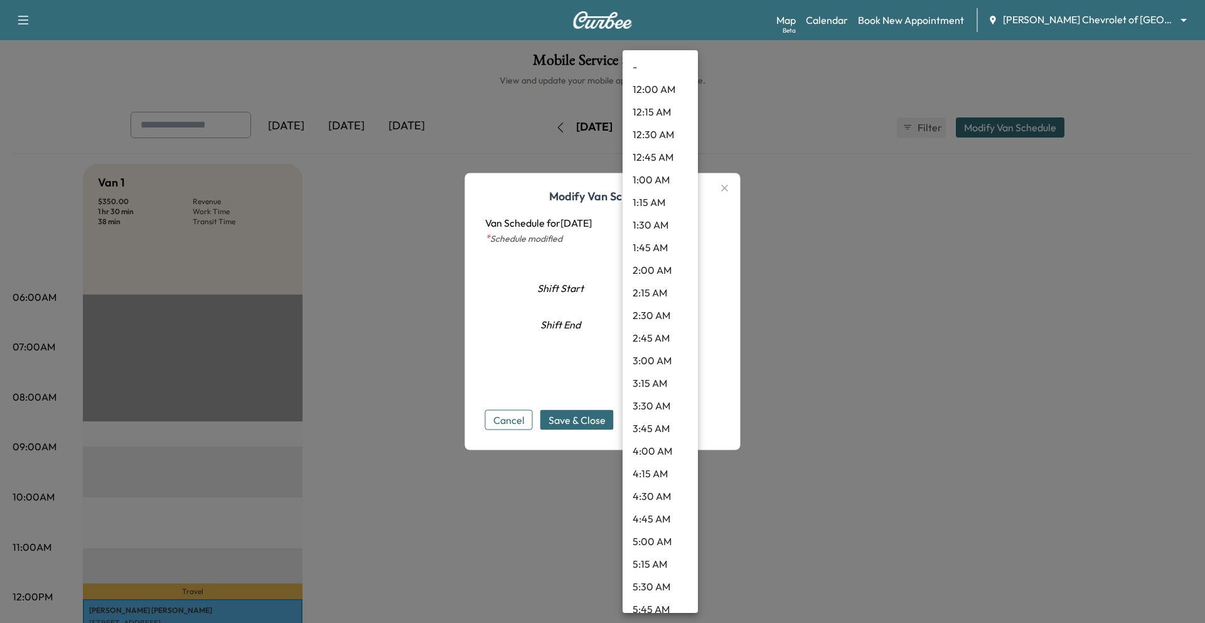
click at [680, 286] on body "Support Log Out Map Beta Calendar Book New Appointment [PERSON_NAME] Chevrolet …" at bounding box center [602, 311] width 1205 height 623
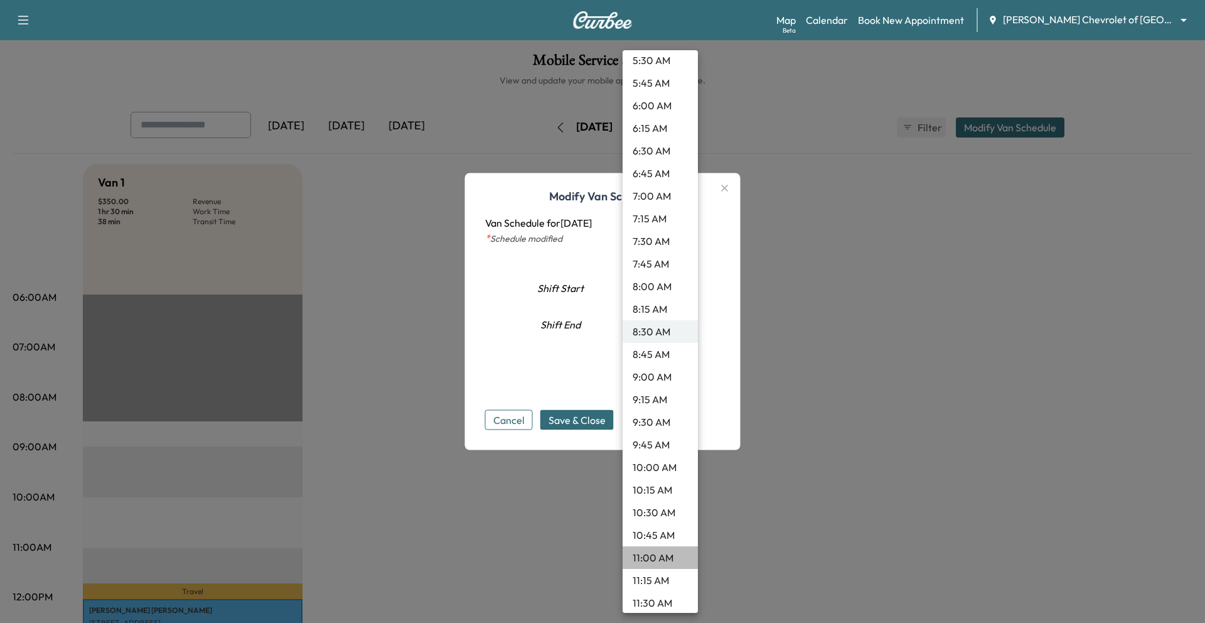
click at [653, 555] on li "11:00 AM" at bounding box center [660, 557] width 75 height 23
type input "**"
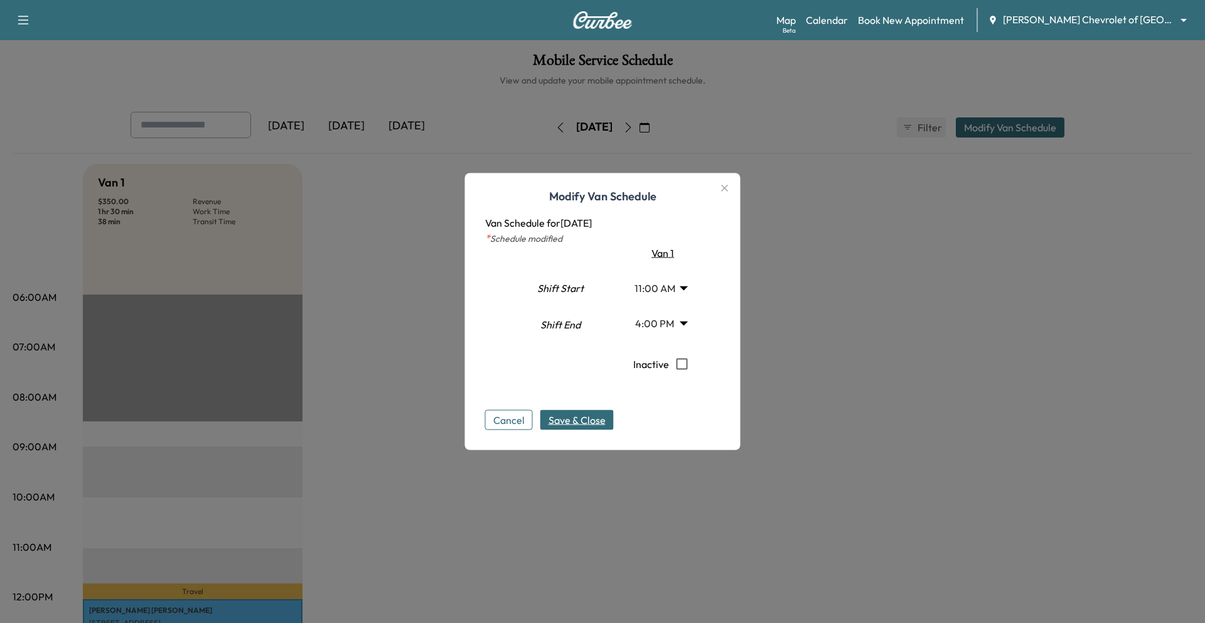
click at [564, 420] on span "Save & Close" at bounding box center [576, 419] width 57 height 15
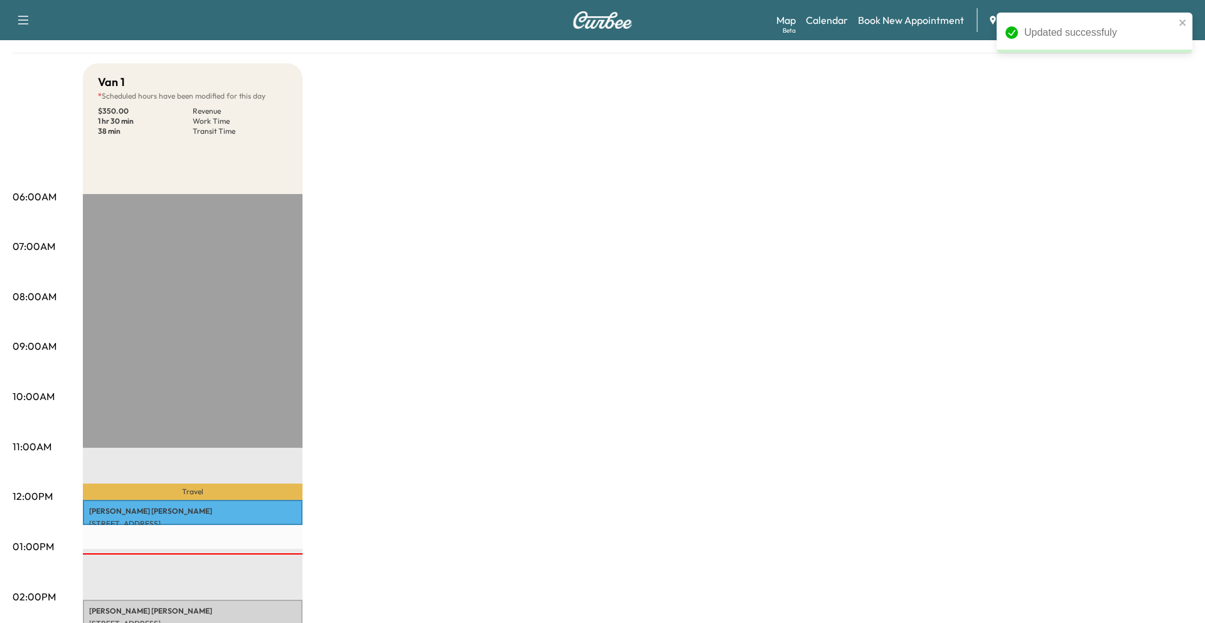
scroll to position [98, 0]
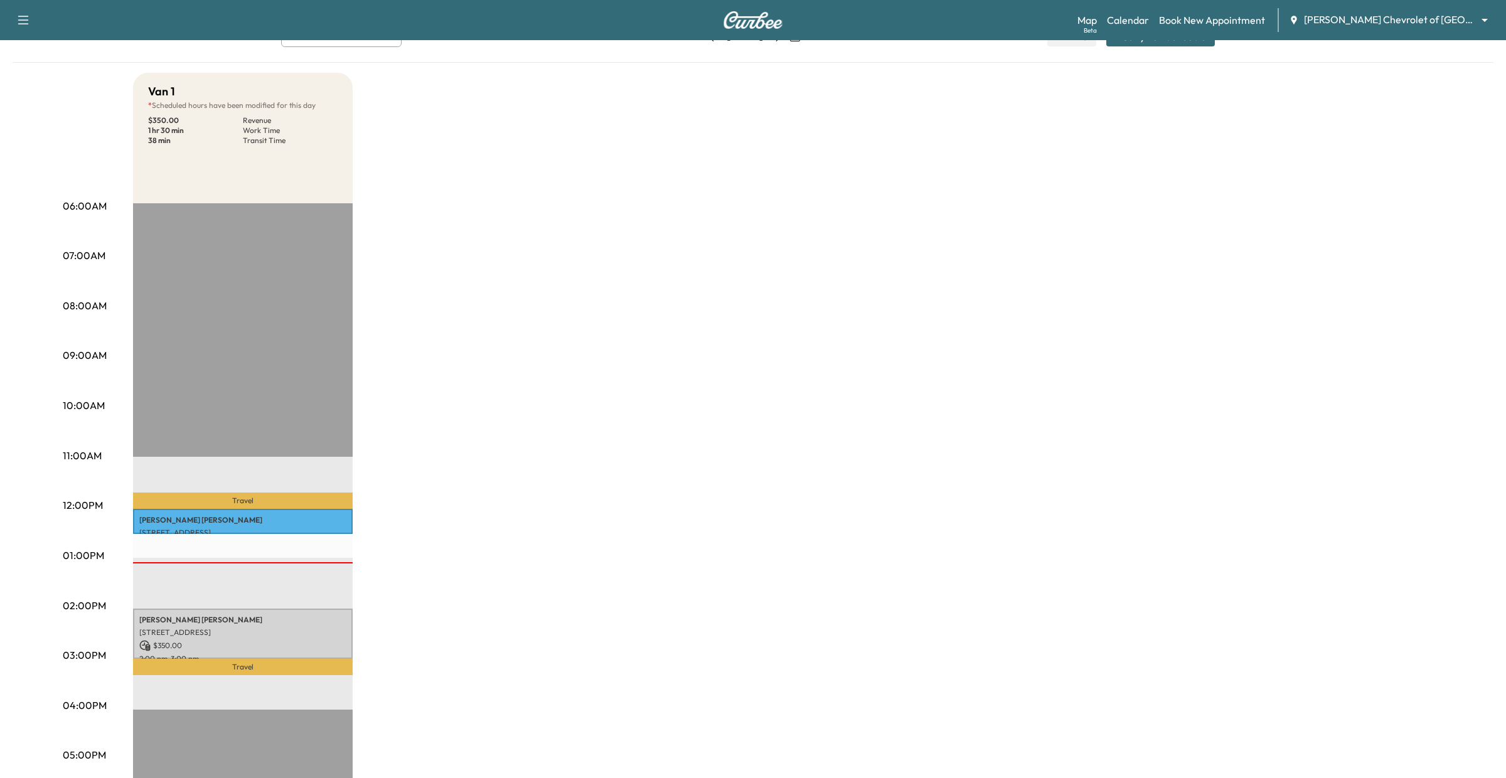
scroll to position [68, 0]
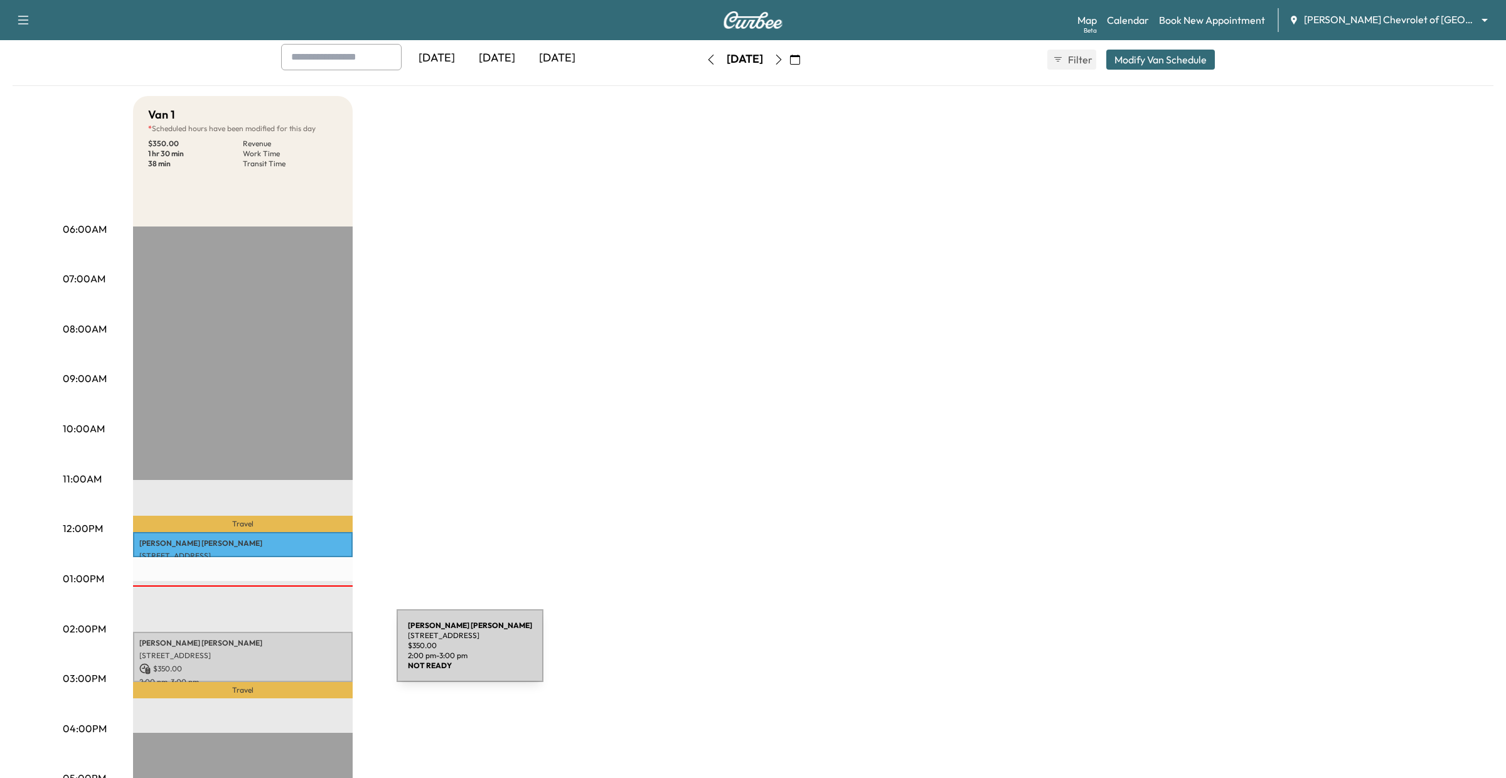
click at [302, 653] on p "[STREET_ADDRESS]" at bounding box center [242, 656] width 207 height 10
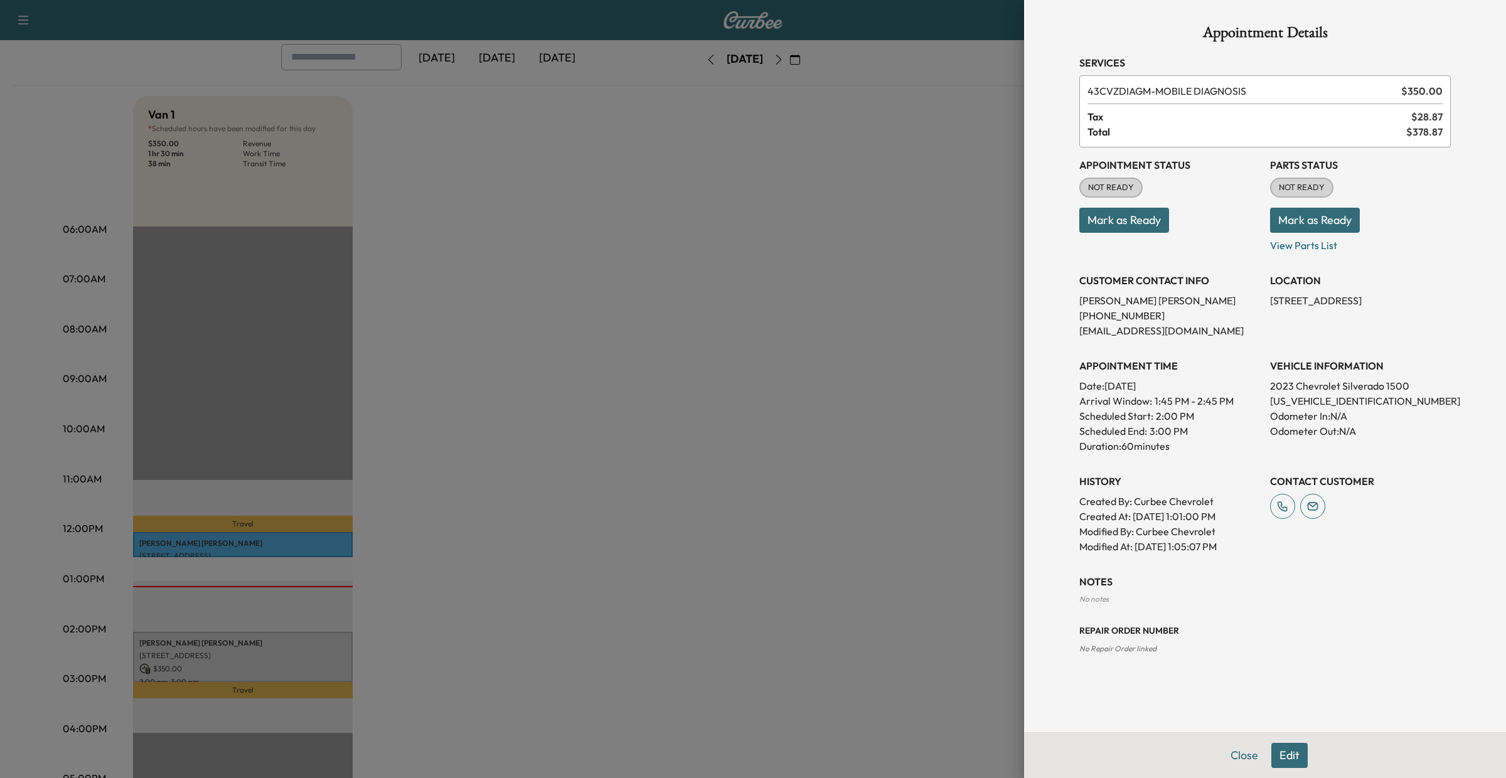
click at [1318, 224] on button "Mark as Ready" at bounding box center [1315, 220] width 90 height 25
click at [1271, 763] on button "Edit" at bounding box center [1289, 755] width 36 height 25
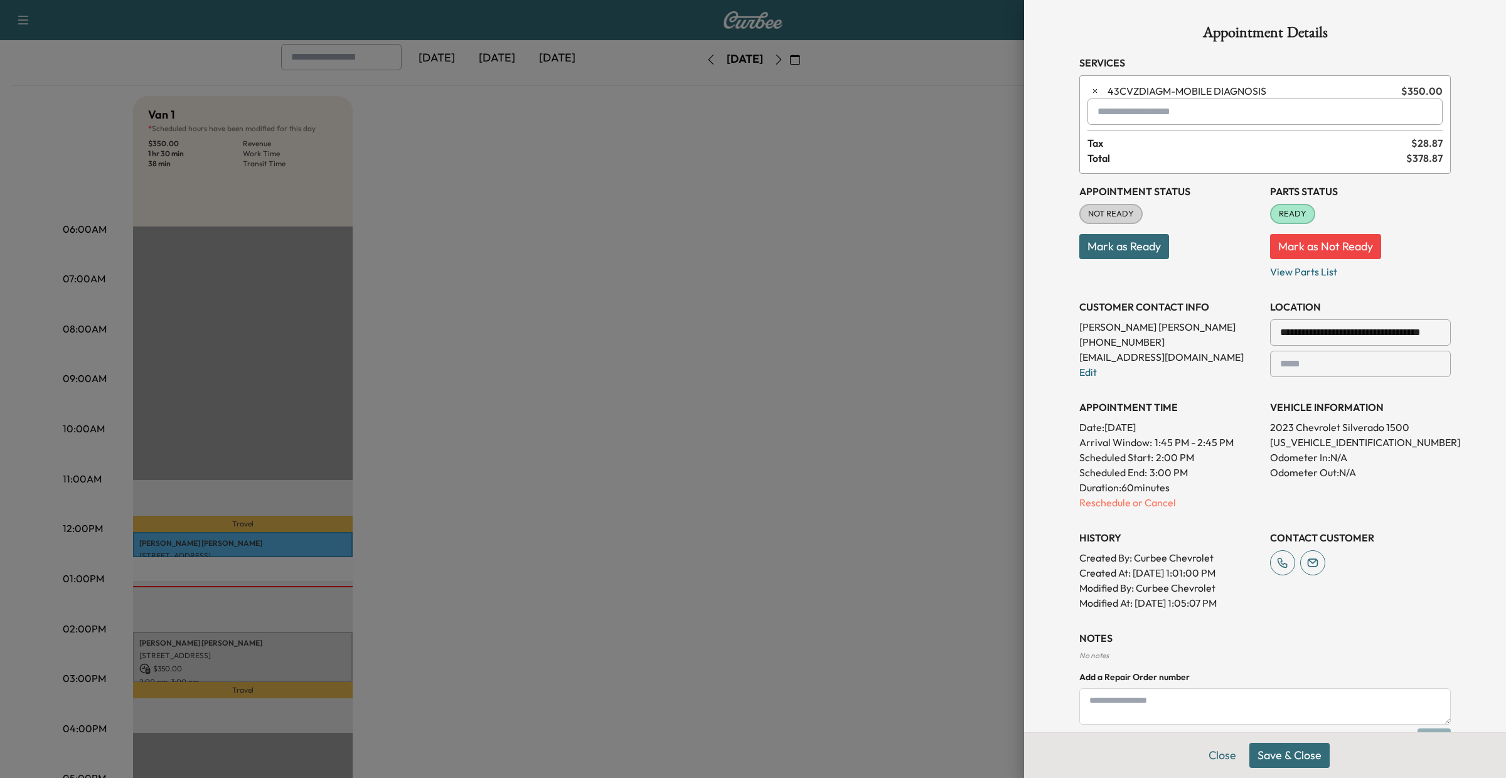
scroll to position [82, 0]
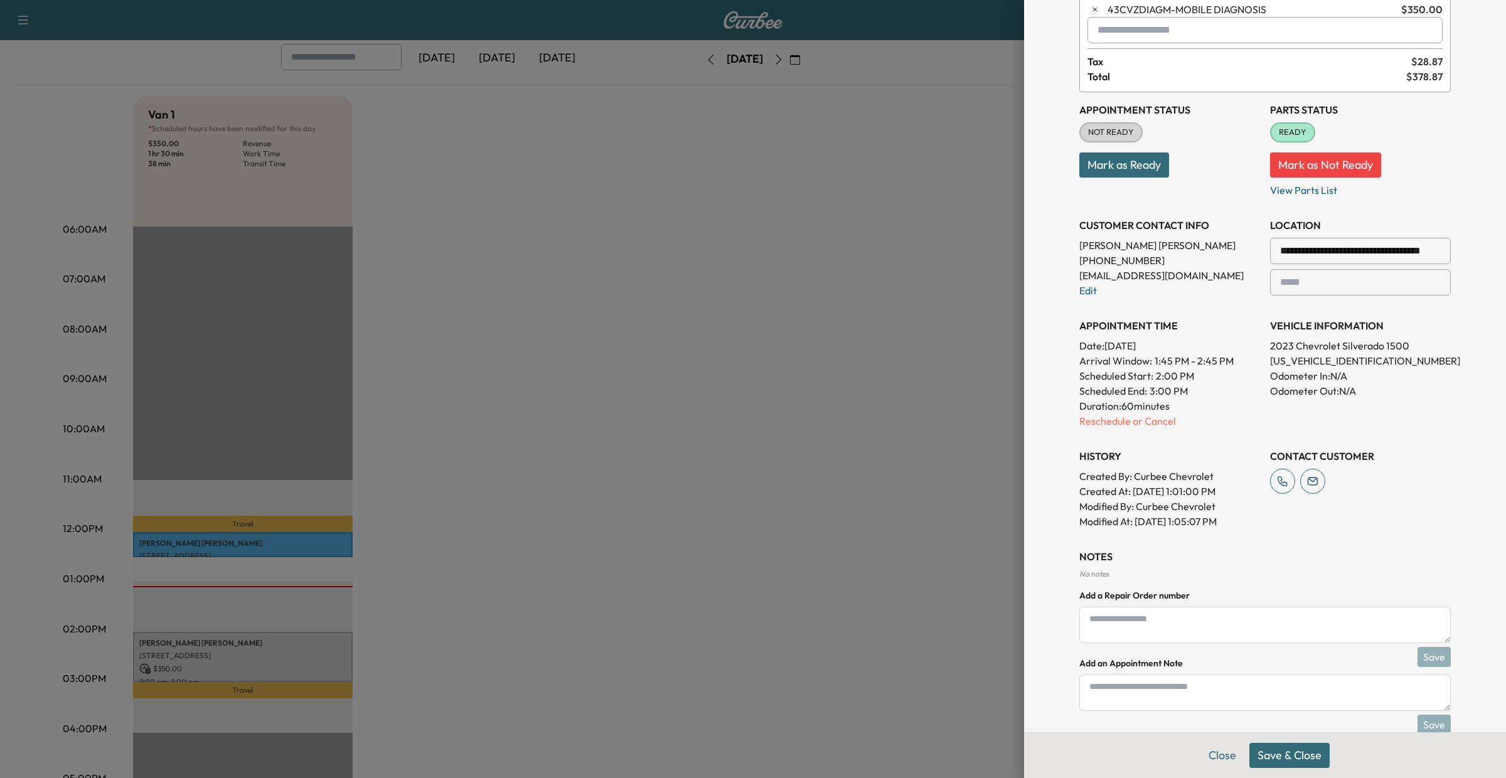
click at [1204, 623] on textarea at bounding box center [1265, 625] width 372 height 36
click at [804, 464] on div at bounding box center [753, 389] width 1506 height 778
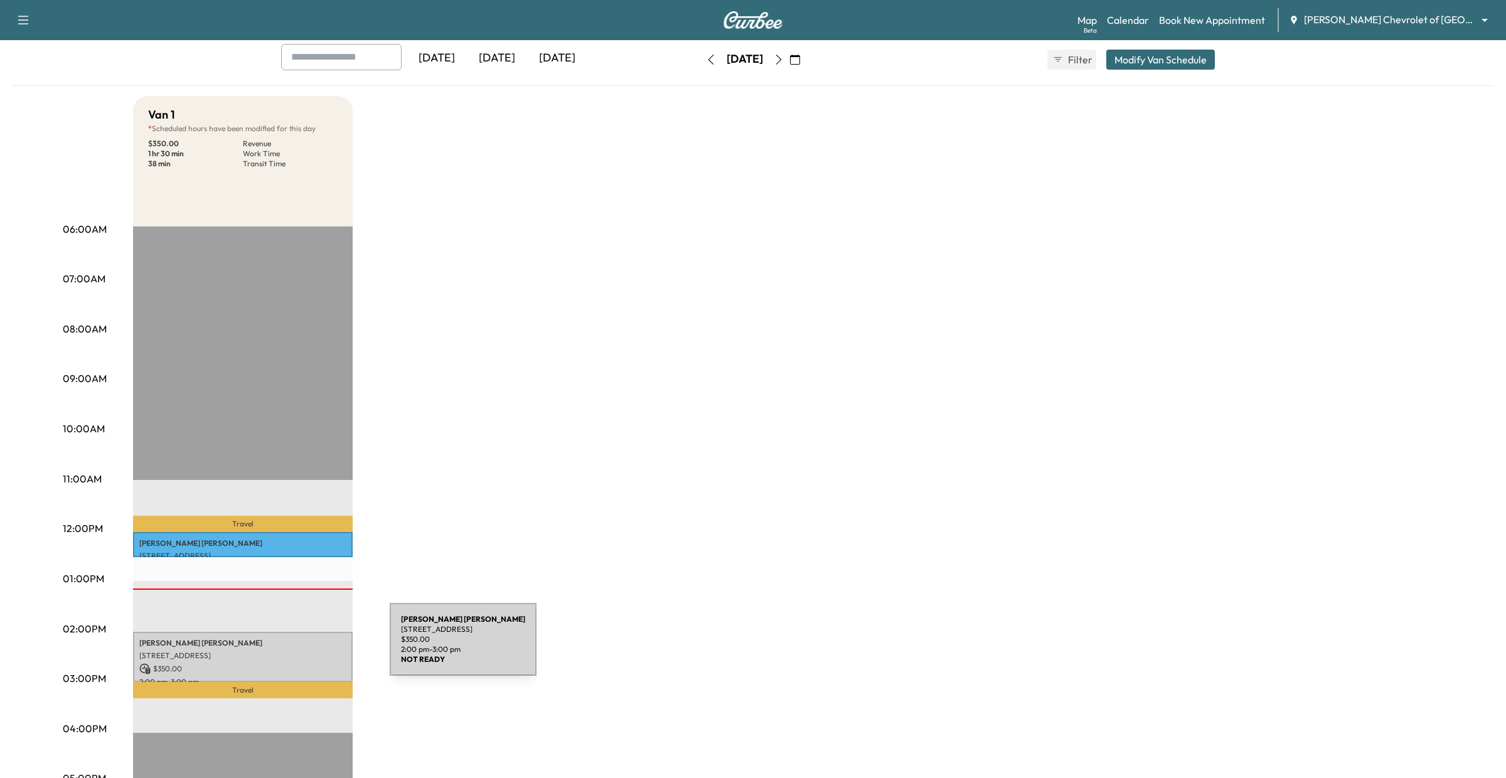
click at [296, 647] on p "[PERSON_NAME]" at bounding box center [242, 643] width 207 height 10
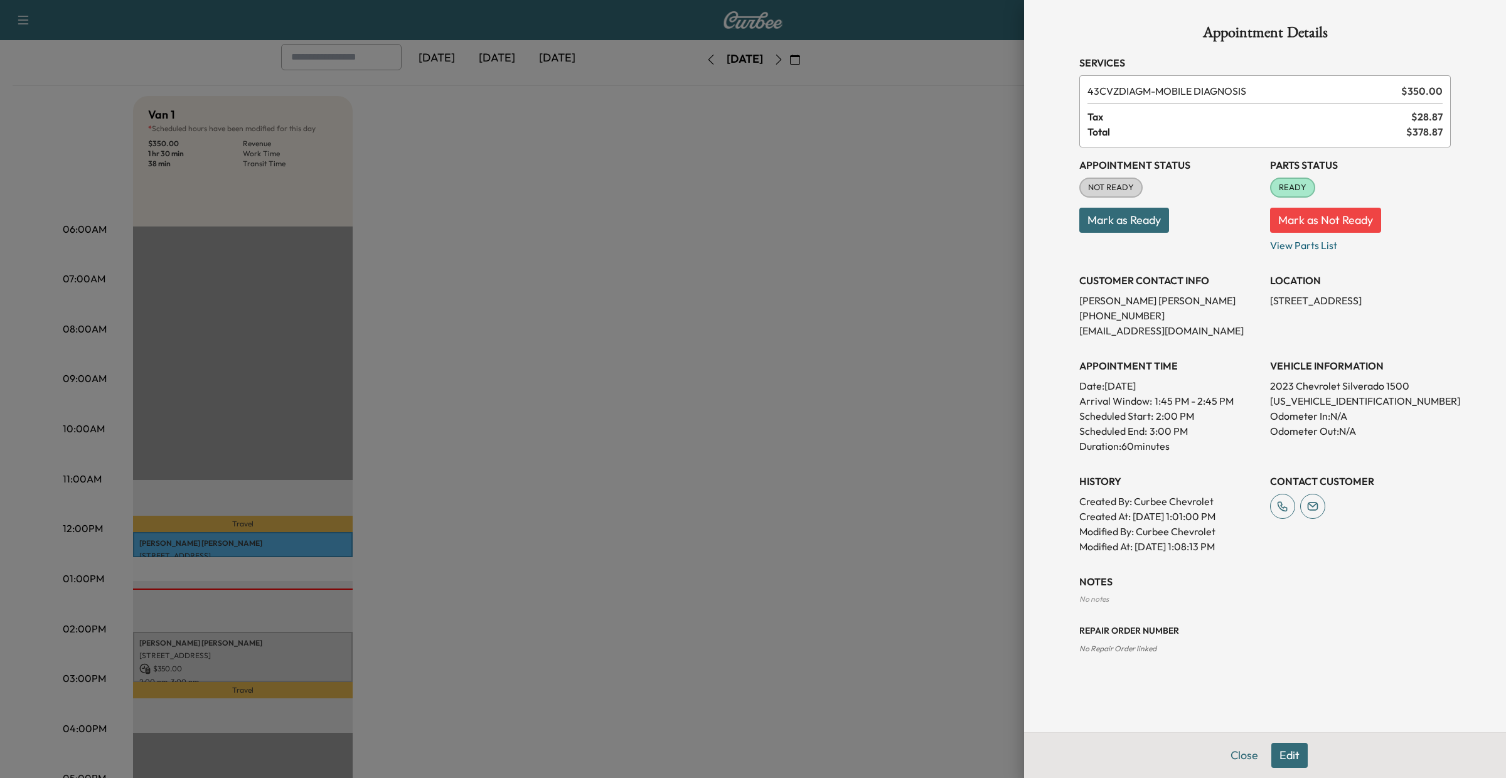
click at [1137, 226] on button "Mark as Ready" at bounding box center [1124, 220] width 90 height 25
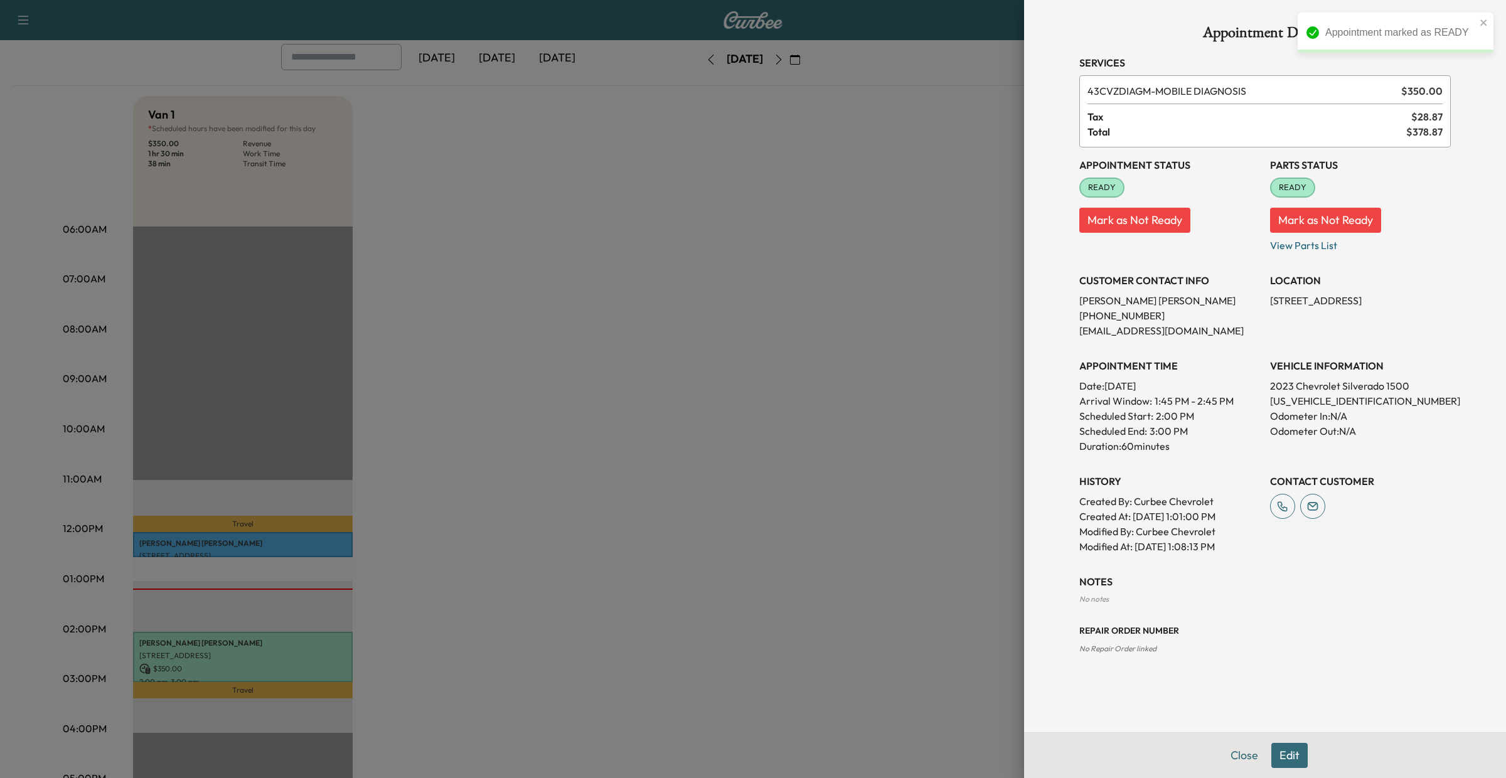
click at [412, 606] on div at bounding box center [753, 389] width 1506 height 778
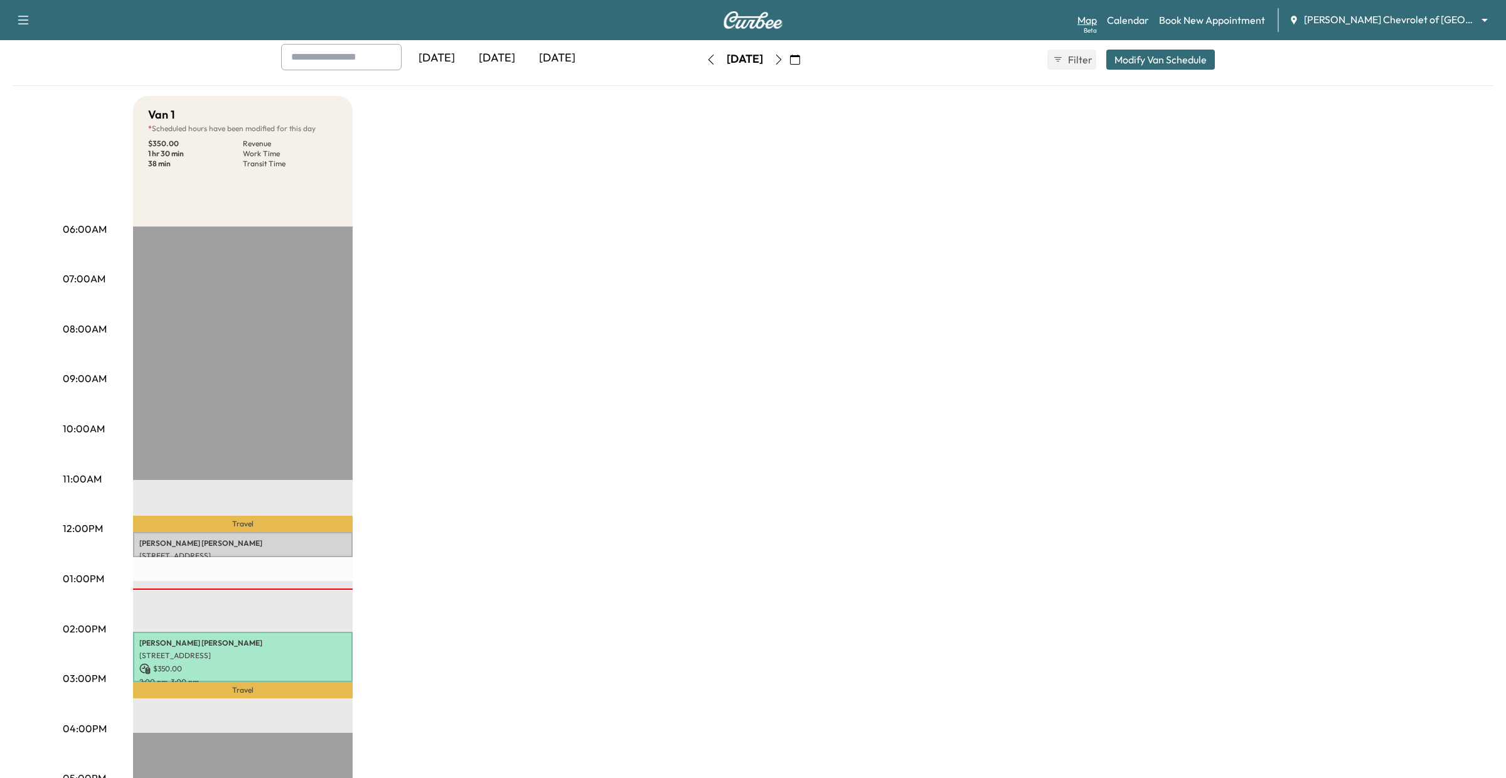
click at [1097, 18] on link "Map Beta" at bounding box center [1087, 20] width 19 height 15
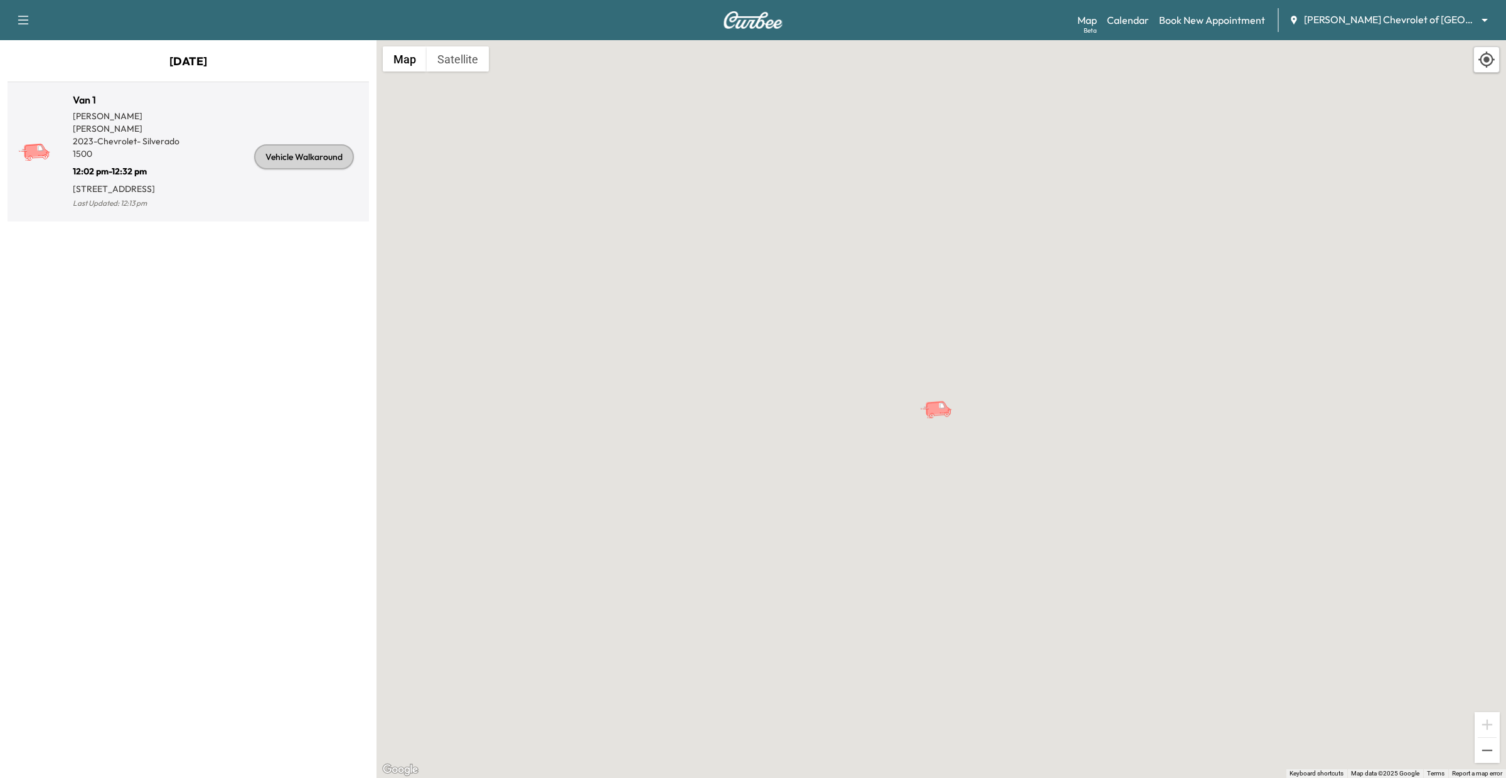
click at [148, 178] on p "[STREET_ADDRESS]" at bounding box center [130, 187] width 115 height 18
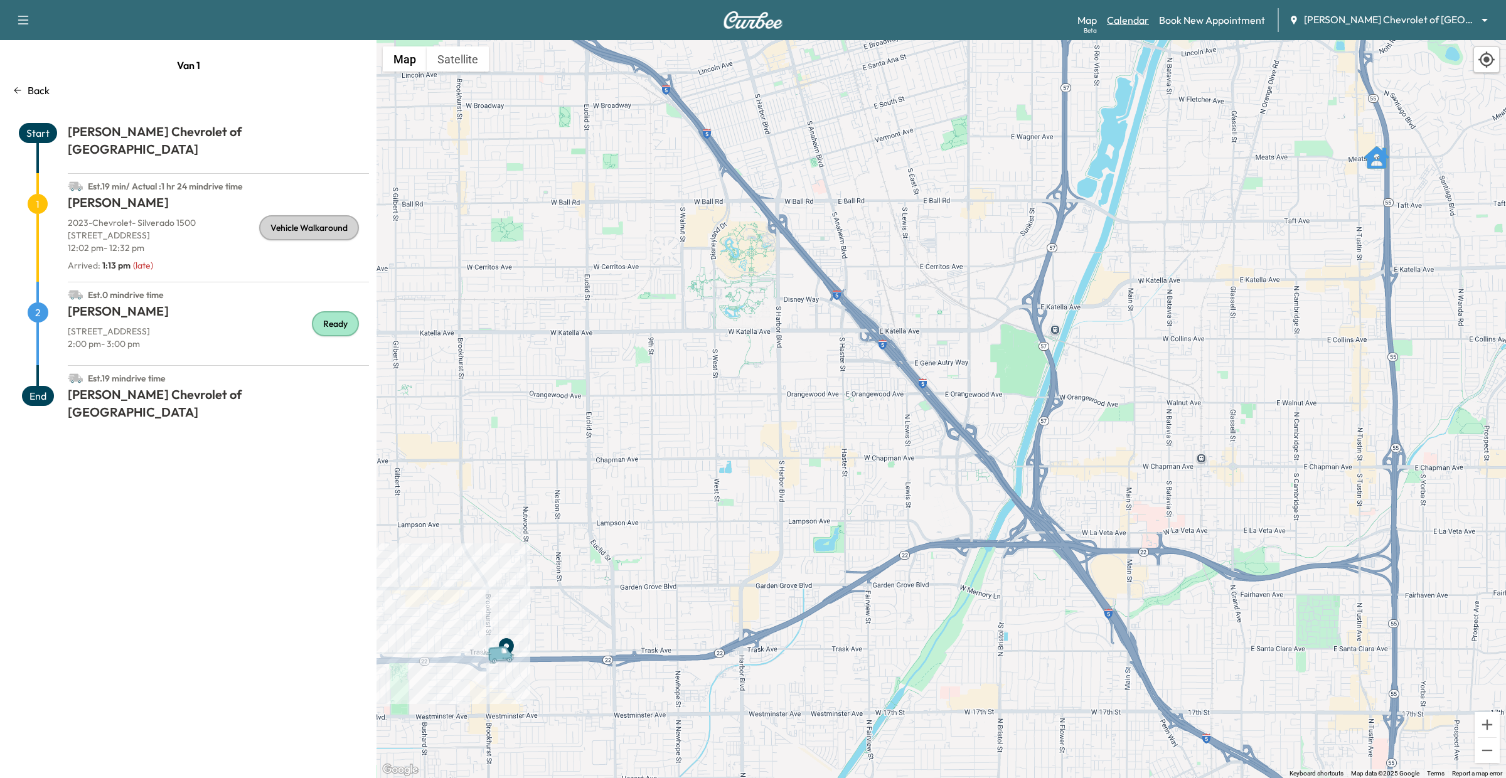
click at [1141, 21] on link "Calendar" at bounding box center [1128, 20] width 42 height 15
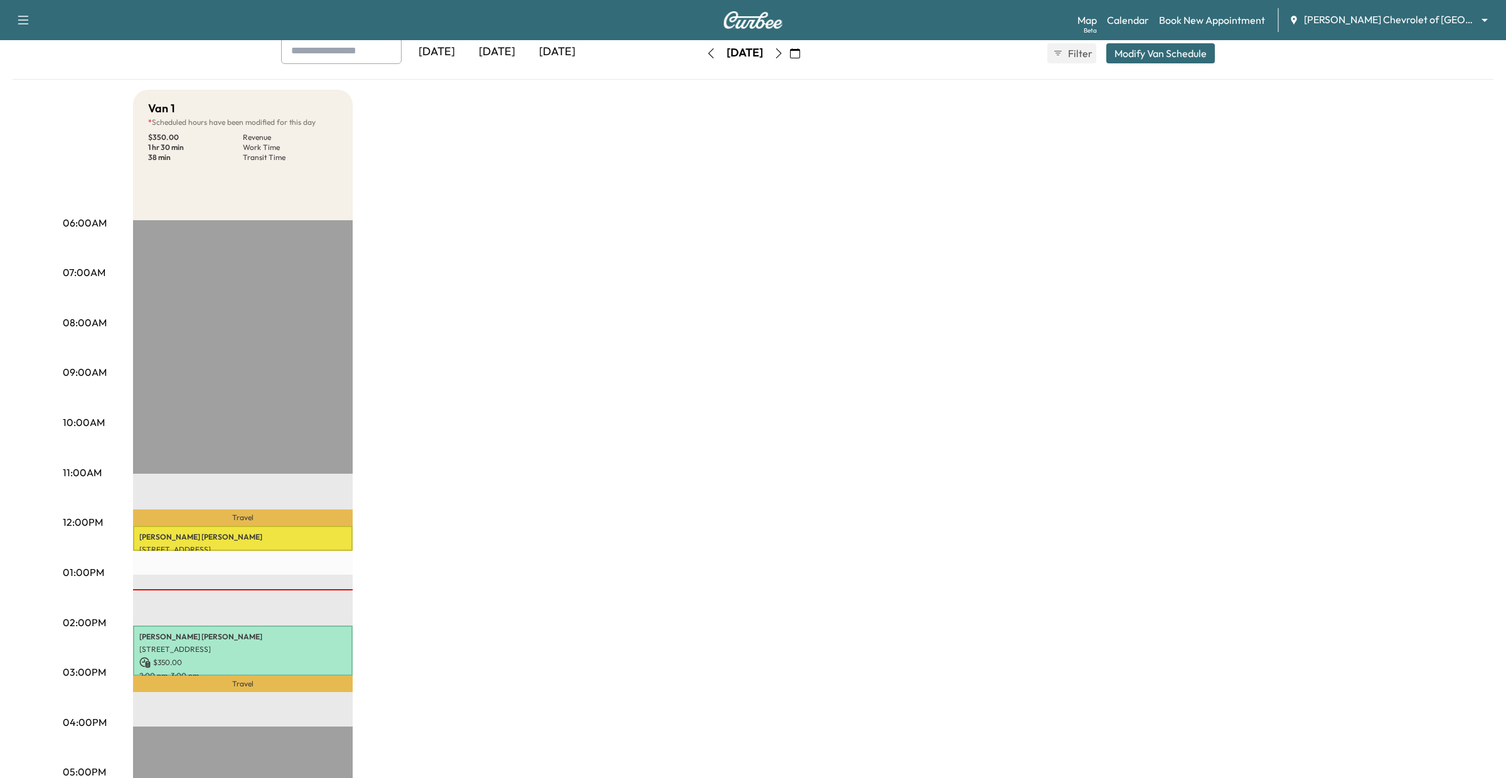
scroll to position [79, 0]
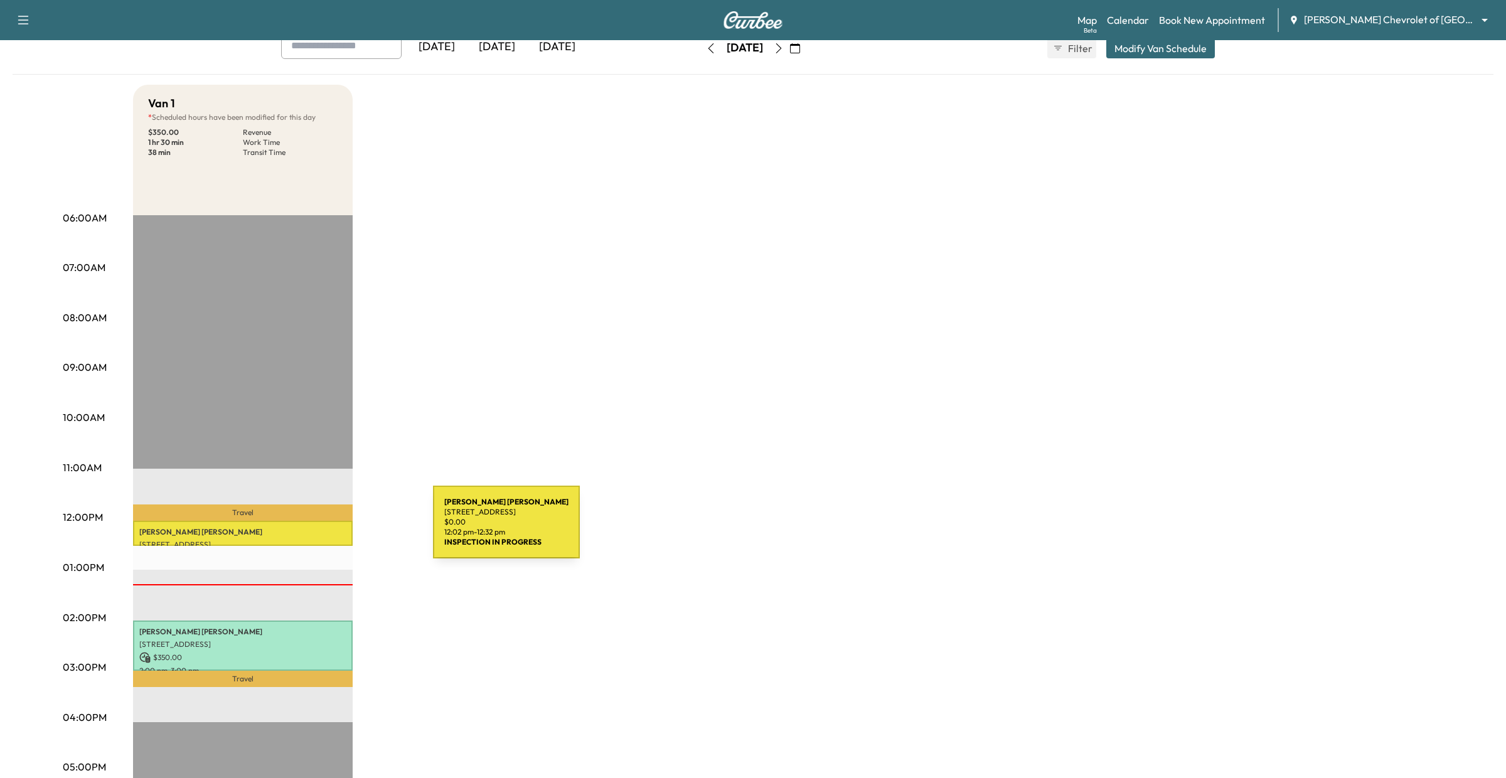
click at [339, 530] on p "[PERSON_NAME]" at bounding box center [242, 532] width 207 height 10
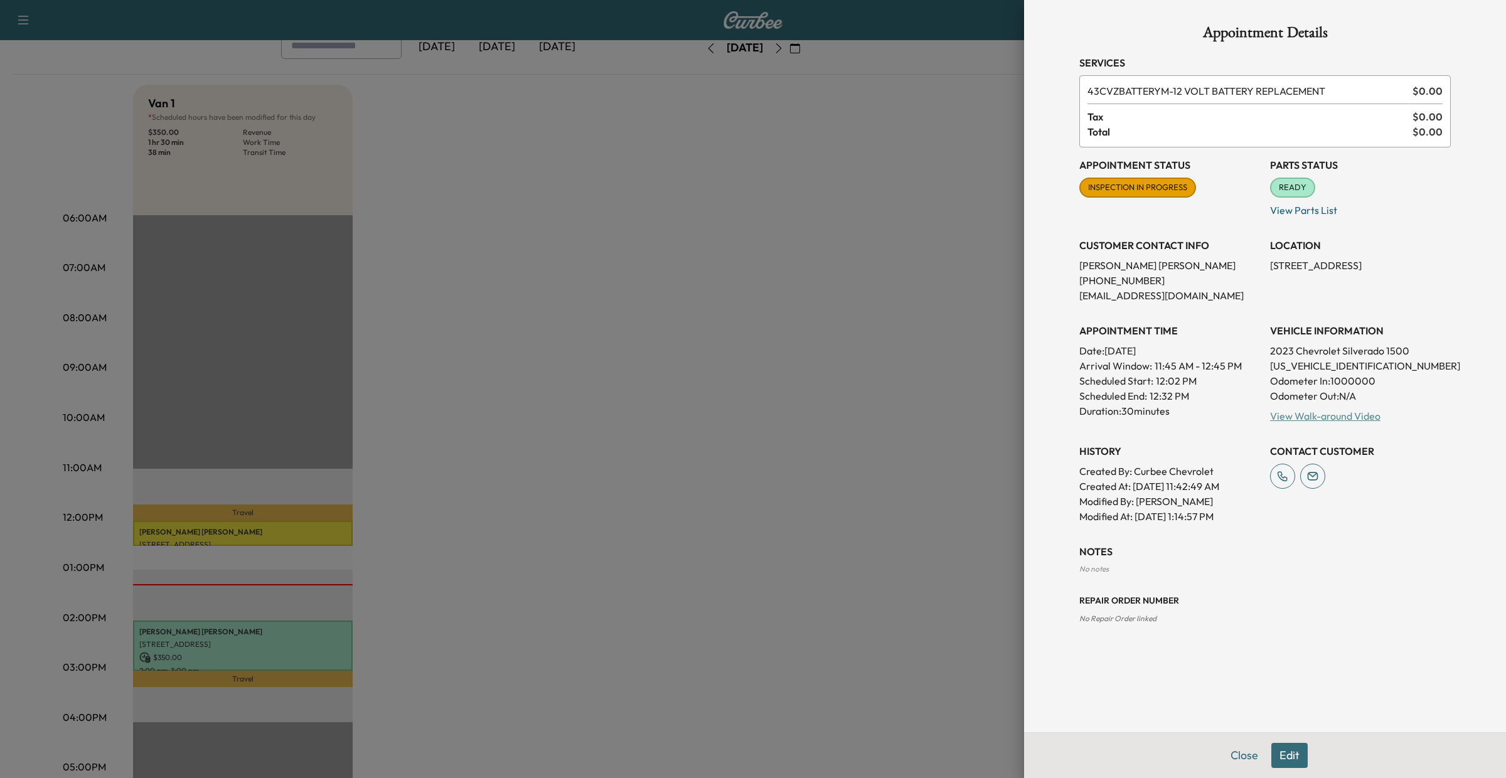
click at [1312, 420] on link "View Walk-around Video" at bounding box center [1325, 416] width 110 height 13
click at [0, 650] on div at bounding box center [753, 389] width 1506 height 778
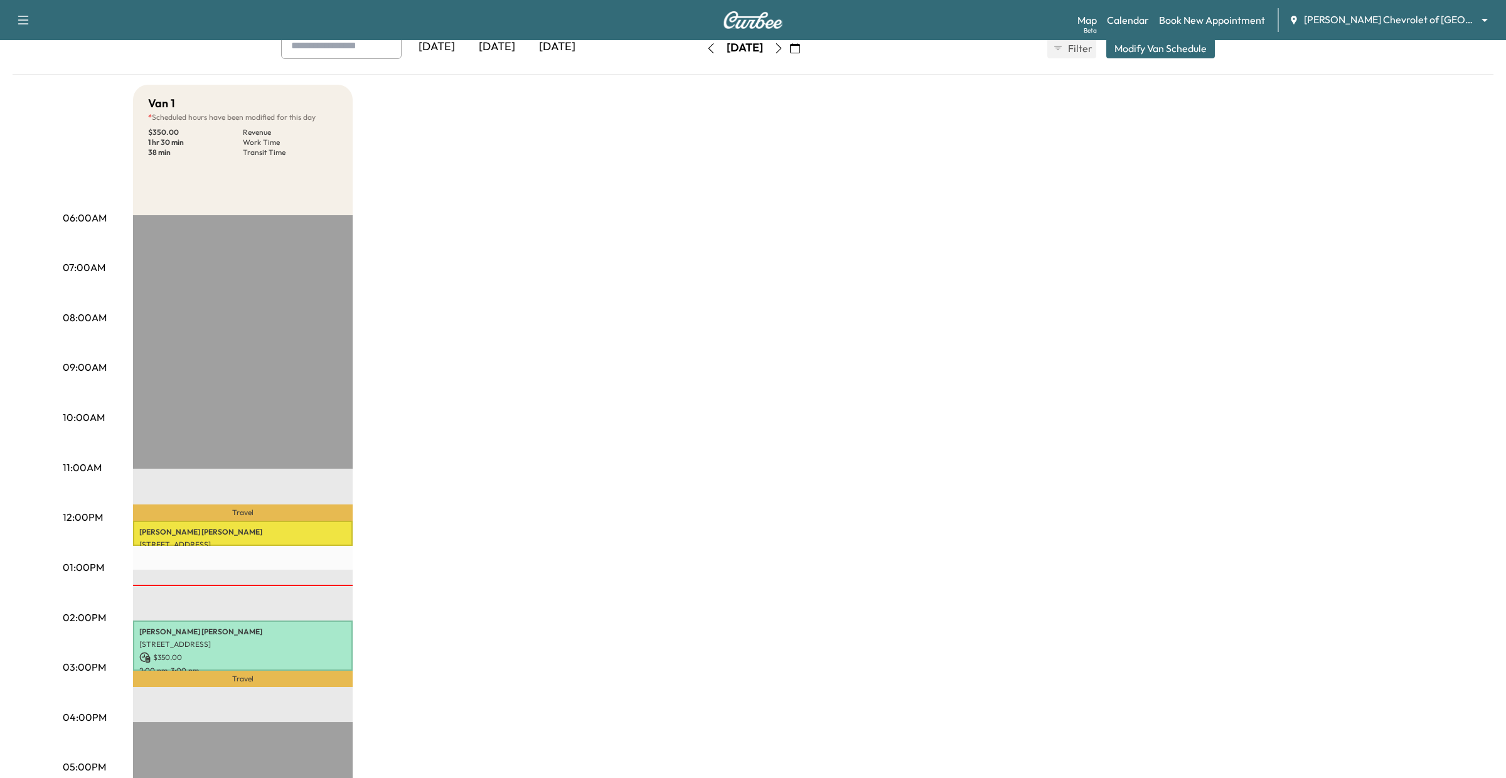
scroll to position [0, 0]
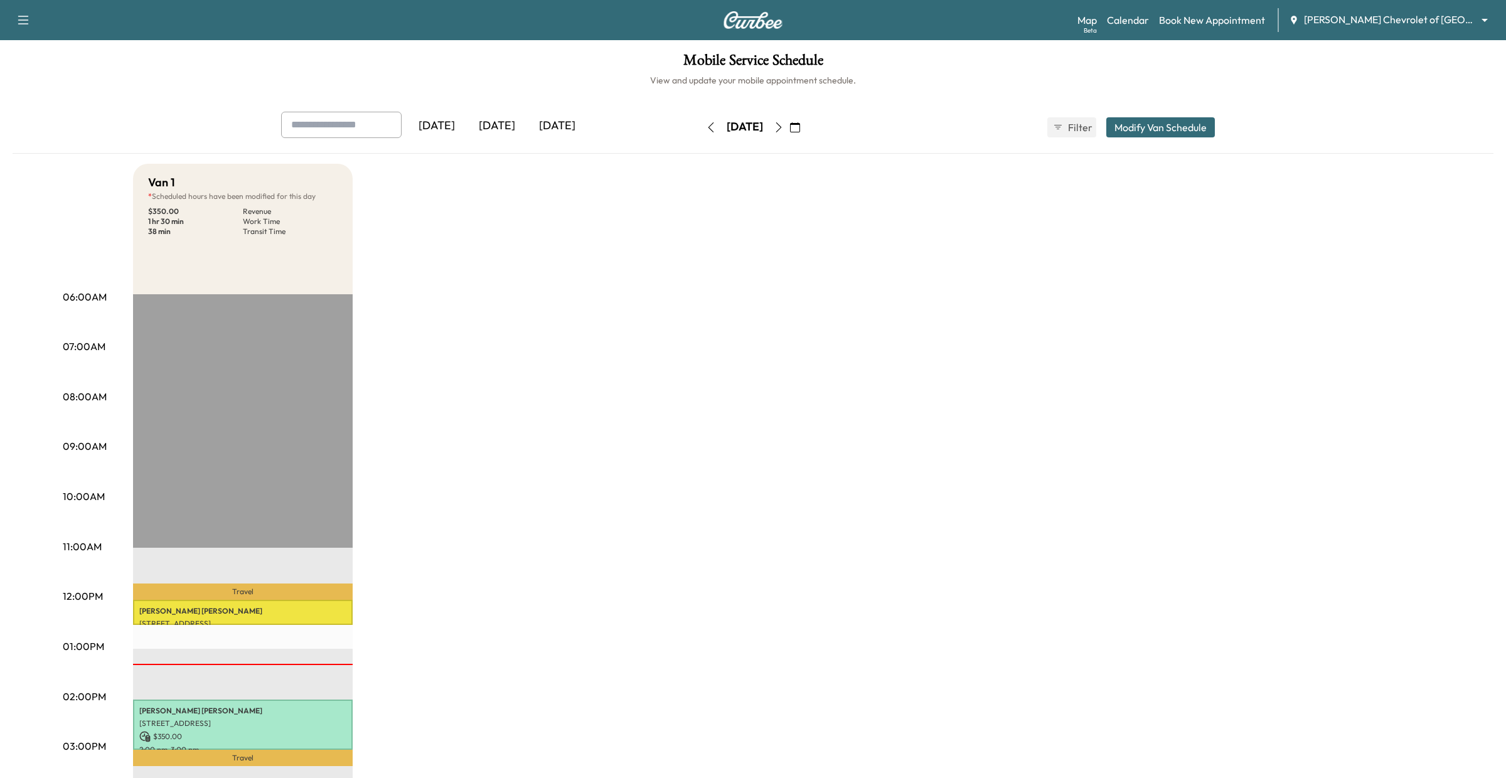
click at [784, 127] on icon "button" at bounding box center [779, 127] width 10 height 10
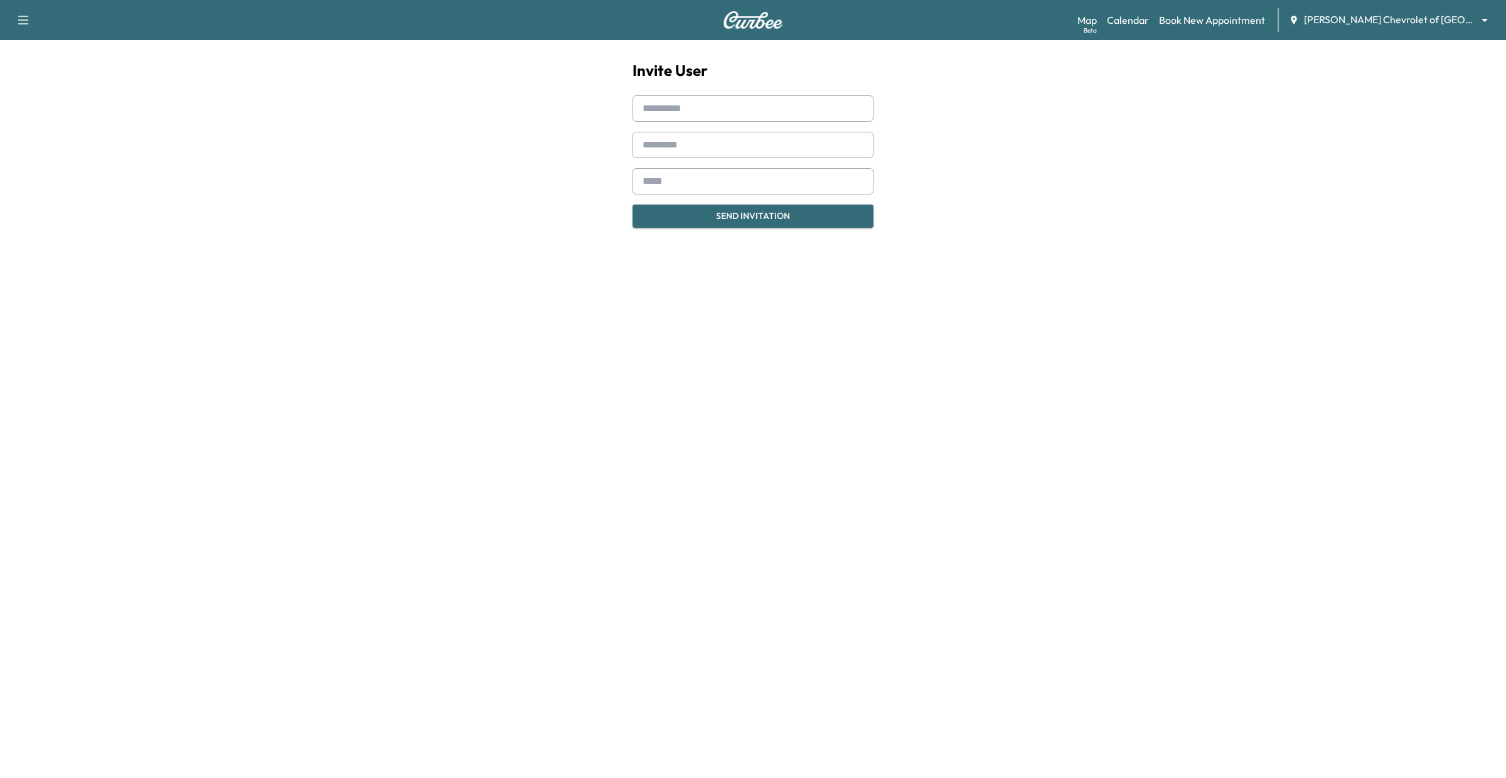
click at [661, 104] on input "text" at bounding box center [753, 108] width 241 height 26
type input "*****"
type input "********"
click at [668, 182] on input "email" at bounding box center [753, 181] width 241 height 26
type input "**********"
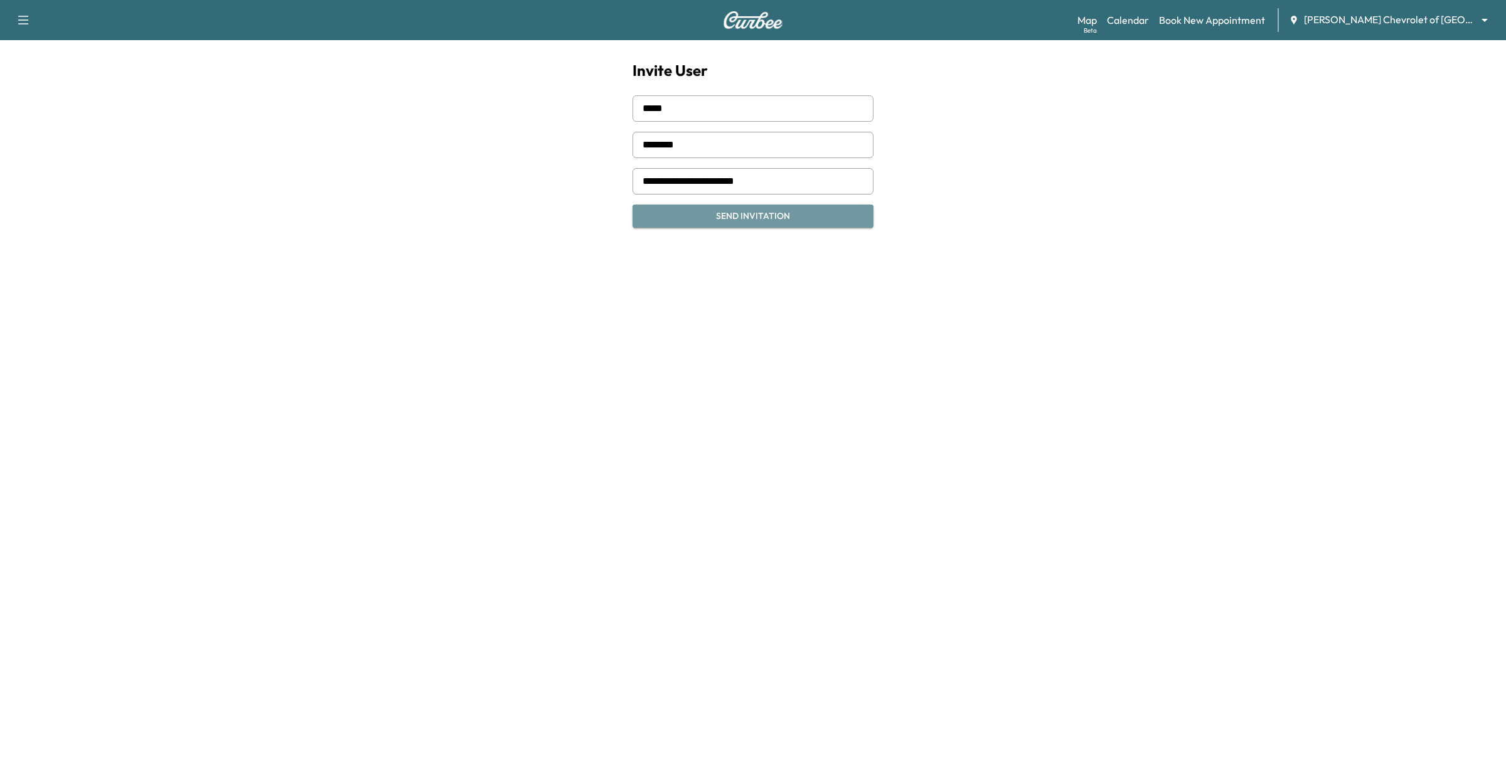
click at [734, 218] on button "Send Invitation" at bounding box center [753, 216] width 241 height 23
click at [1133, 23] on link "Calendar" at bounding box center [1128, 20] width 42 height 15
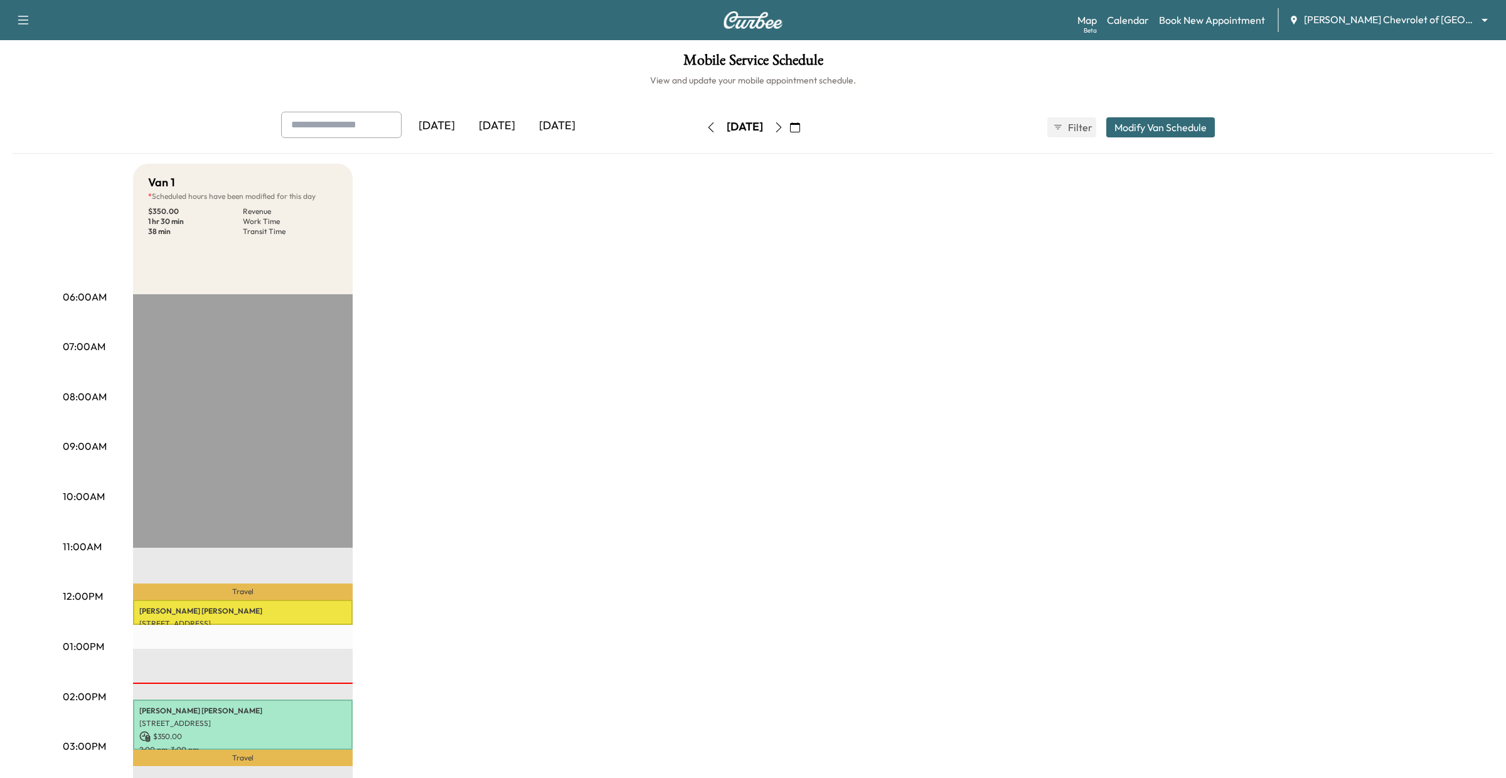
click at [1157, 120] on button "Modify Van Schedule" at bounding box center [1160, 127] width 109 height 20
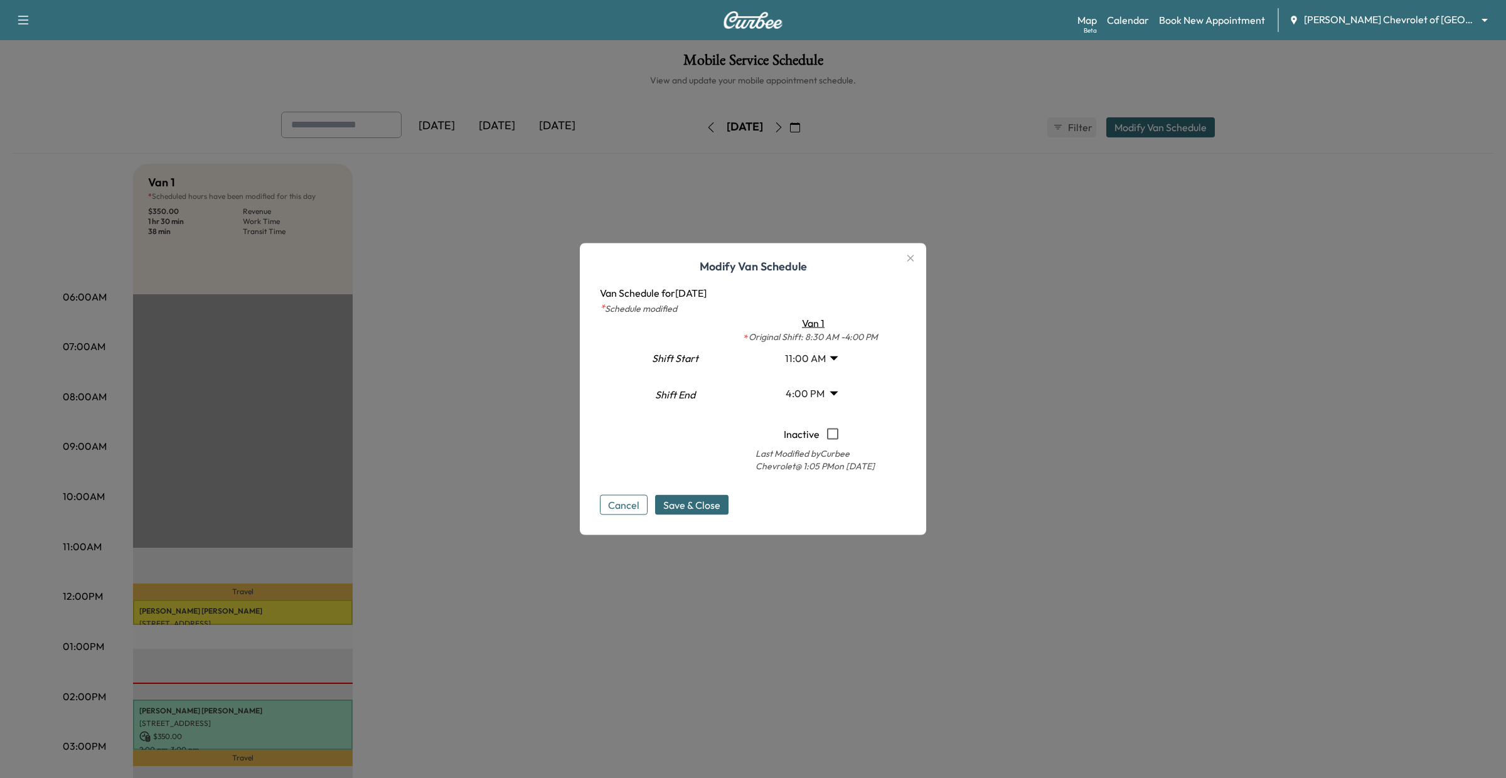
click at [610, 511] on button "Cancel" at bounding box center [624, 505] width 48 height 20
